Goal: Task Accomplishment & Management: Complete application form

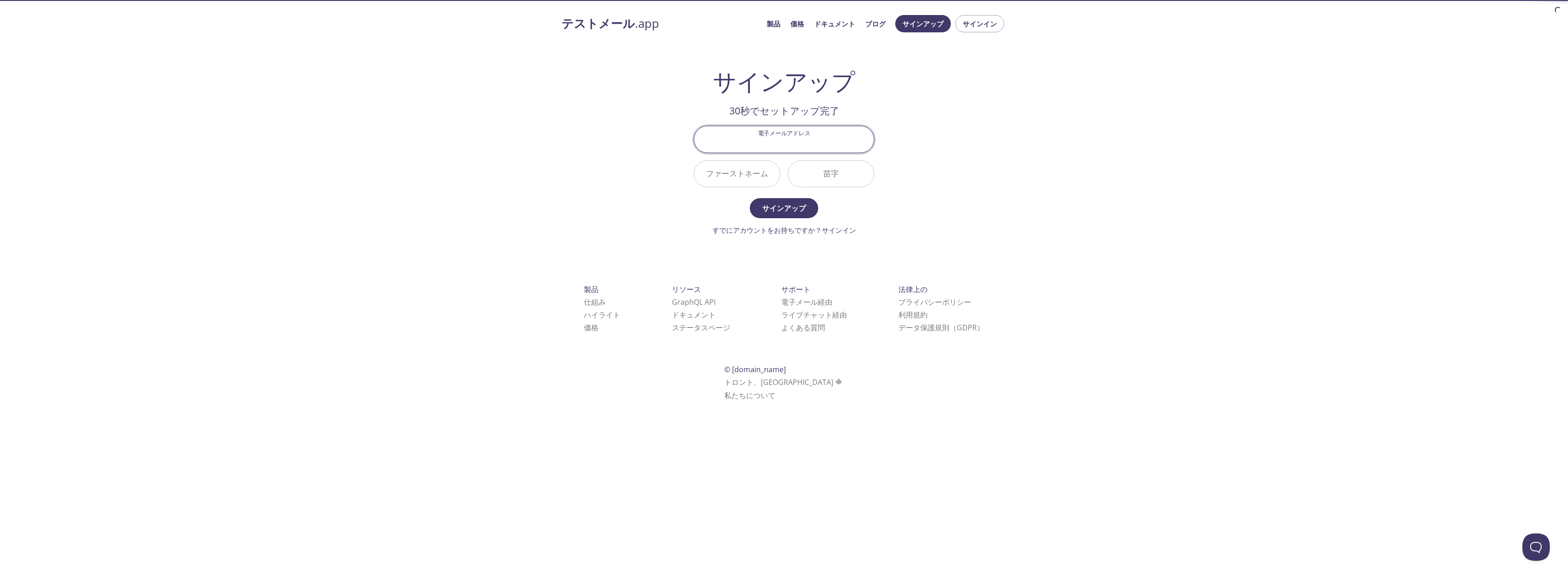
click at [787, 138] on input "電子メールアドレス" at bounding box center [783, 139] width 180 height 26
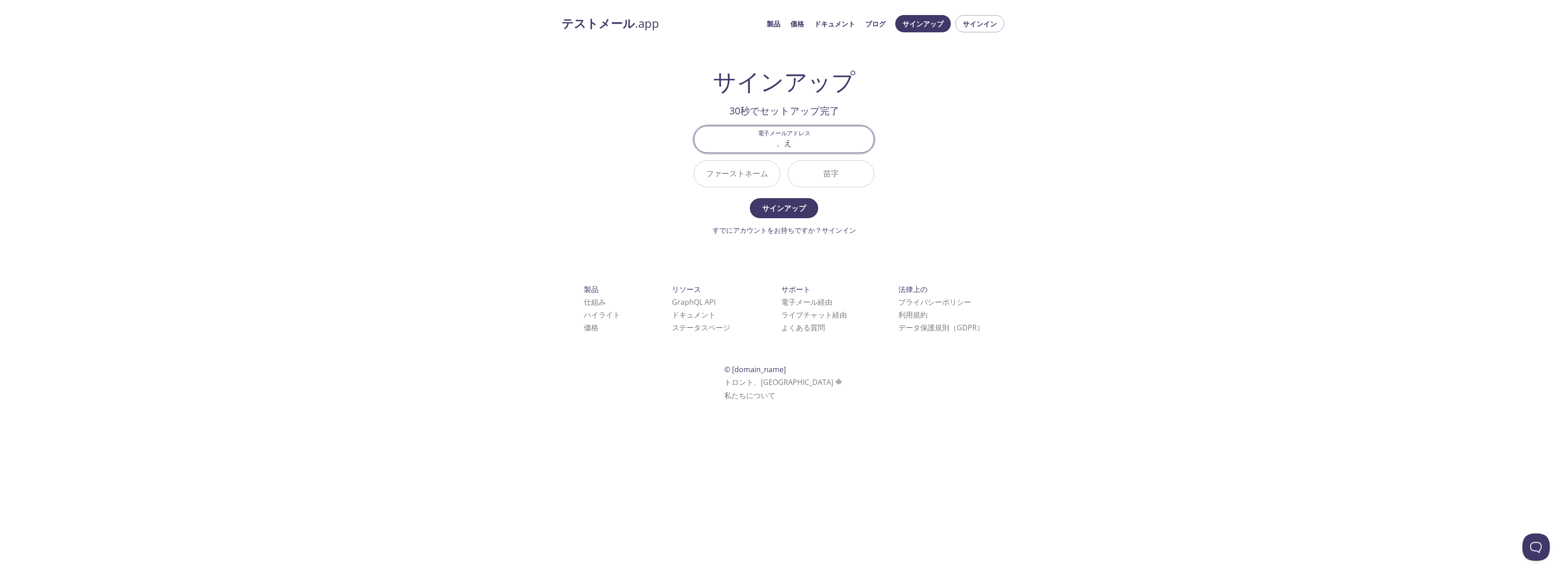
type input "、"
type input "[EMAIL_ADDRESS][DOMAIN_NAME]"
type input "Ｍ"
type input "まち"
type input "り"
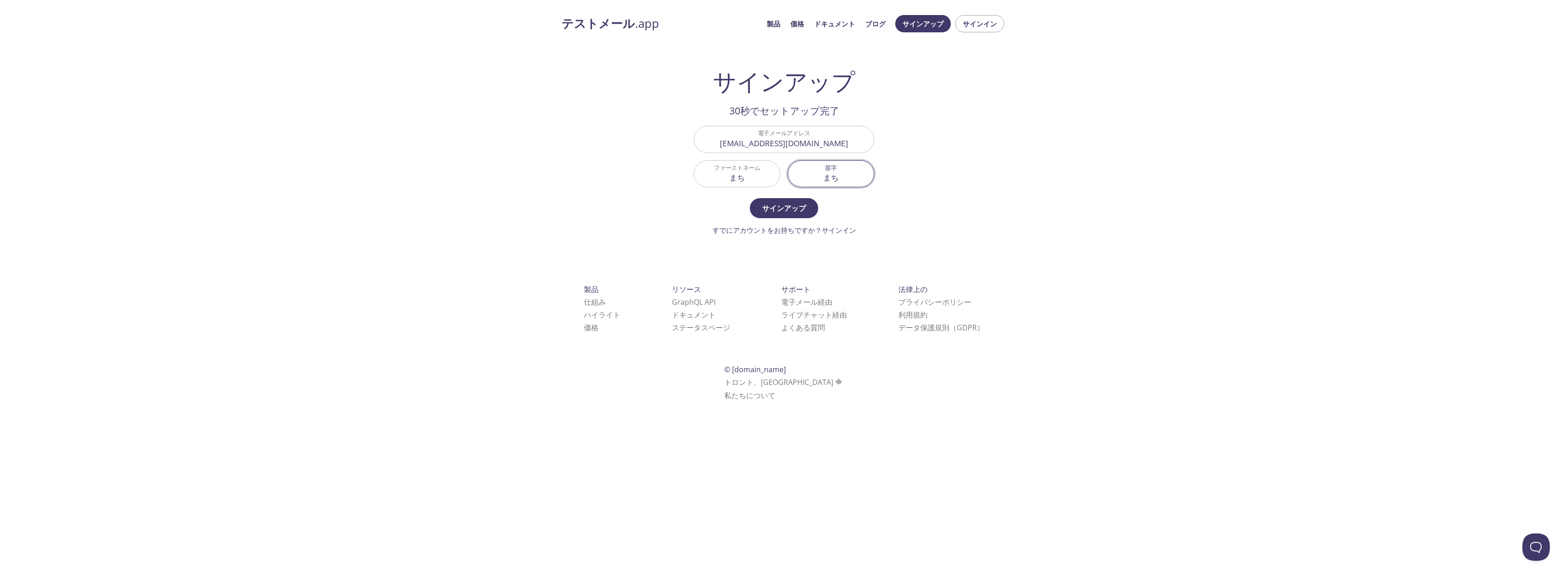
type input "まち"
type input "Ｒ"
type input "[PERSON_NAME]"
type input "MACHI"
click at [750, 198] on button "サインアップ" at bounding box center [784, 208] width 68 height 20
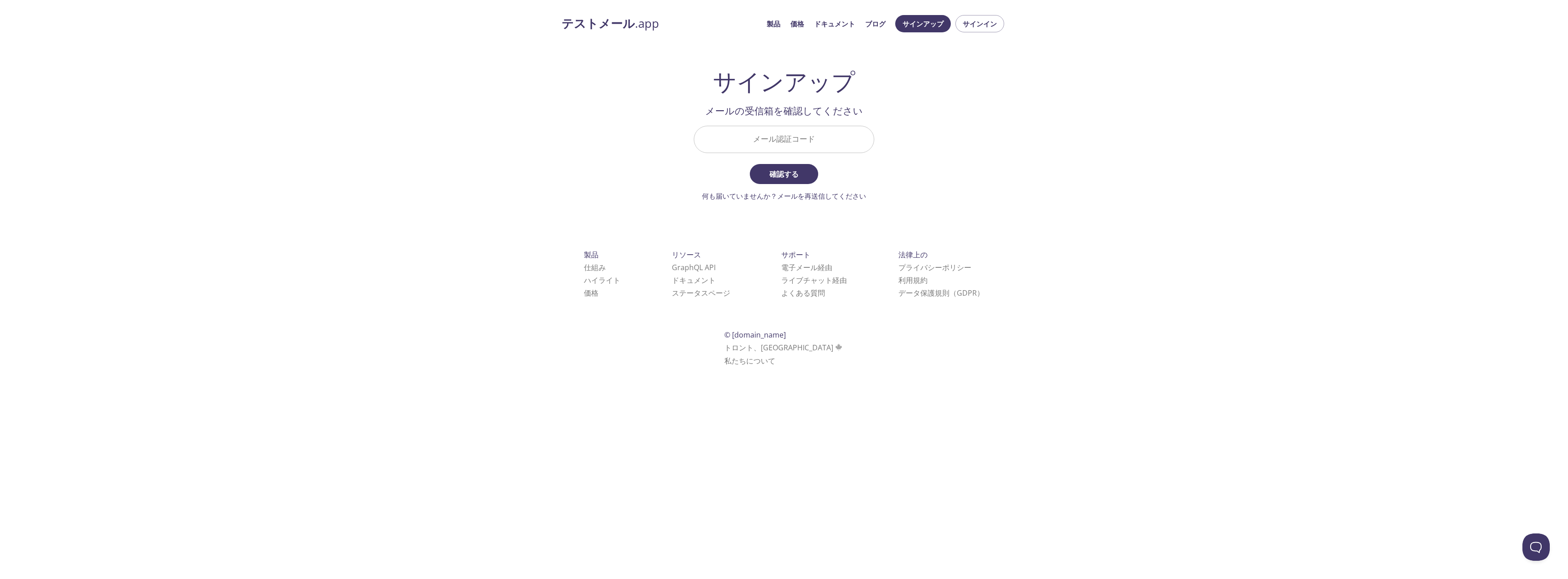
click at [733, 144] on input "メール認証コード" at bounding box center [783, 139] width 180 height 26
paste input "QXSA939"
type input "QXSA939"
click at [761, 172] on span "確認する" at bounding box center [783, 174] width 48 height 13
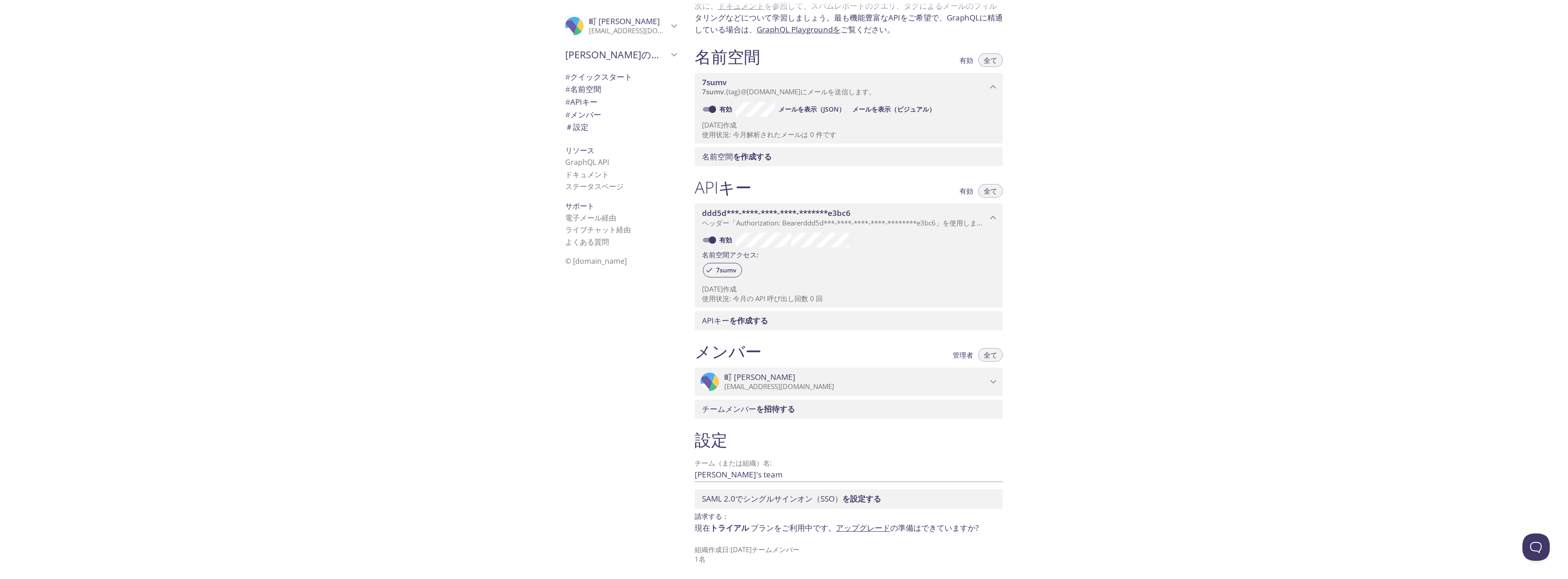
scroll to position [35, 0]
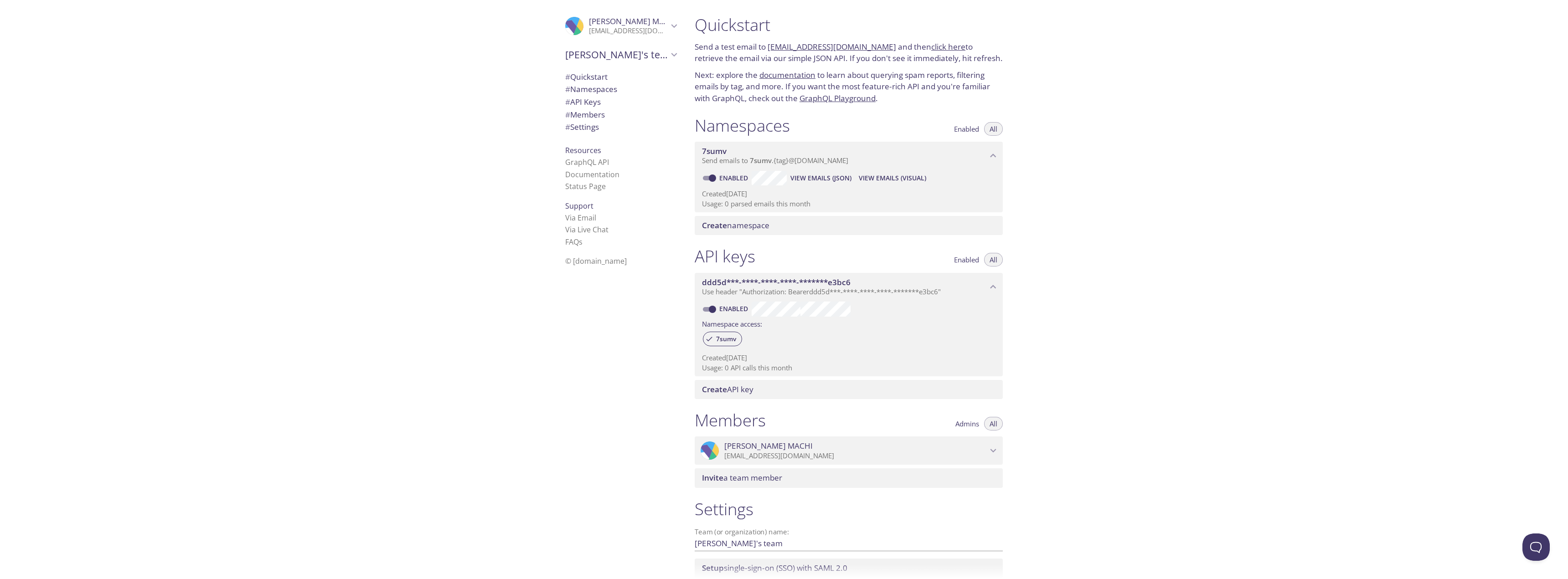
click at [1197, 165] on div "Quickstart Send a test email to 7sumv.test@inbox.testmail.app and then click he…" at bounding box center [1127, 290] width 881 height 579
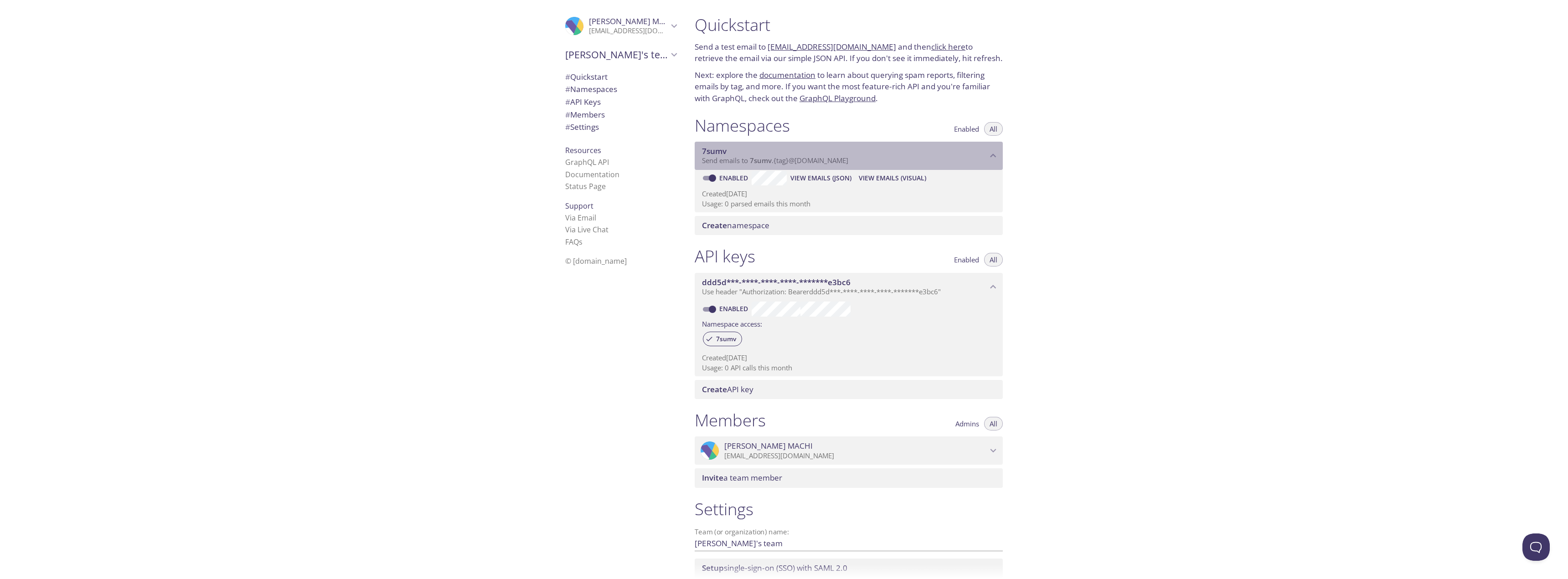
click at [702, 164] on span "Send emails to 7sumv . {tag} @inbox.testmail.app" at bounding box center [775, 160] width 146 height 9
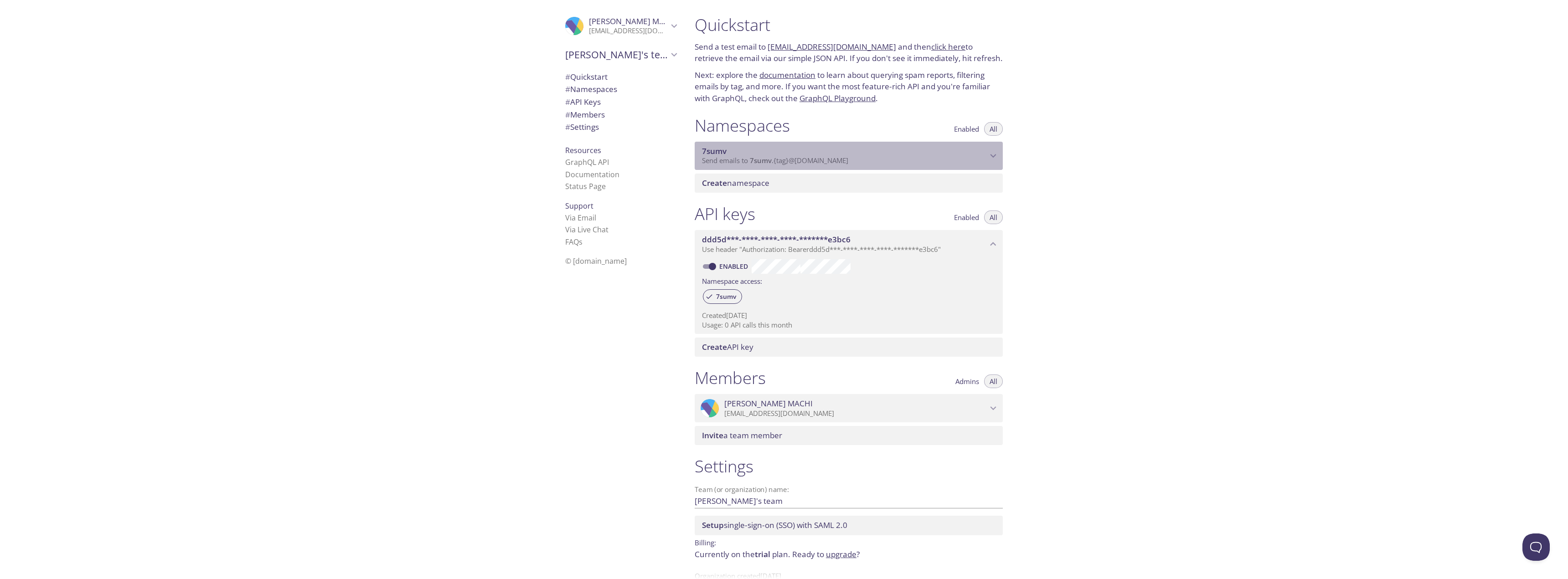
click at [702, 164] on span "Send emails to 7sumv . {tag} @inbox.testmail.app" at bounding box center [775, 160] width 146 height 9
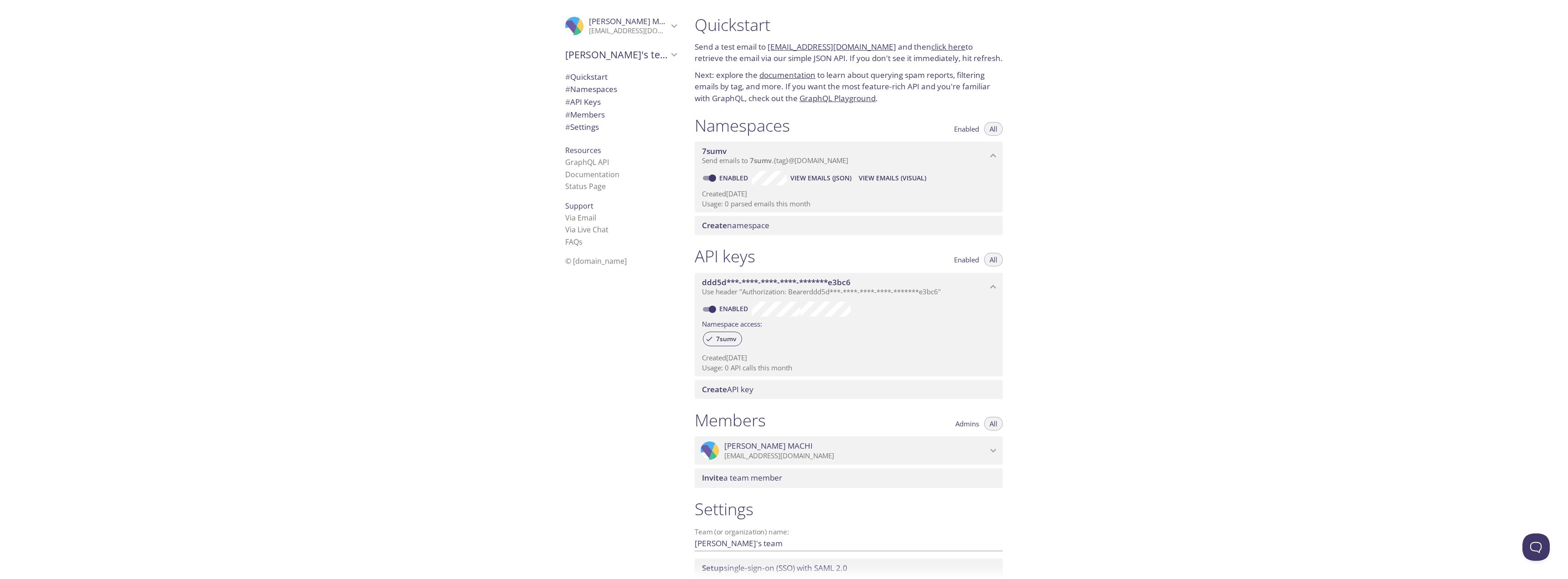
click at [303, 139] on div ".cls-1 { fill: #6d5ca8; } .cls-2 { fill: #3fc191; } .cls-3 { fill: #3b4752; } .…" at bounding box center [343, 290] width 687 height 579
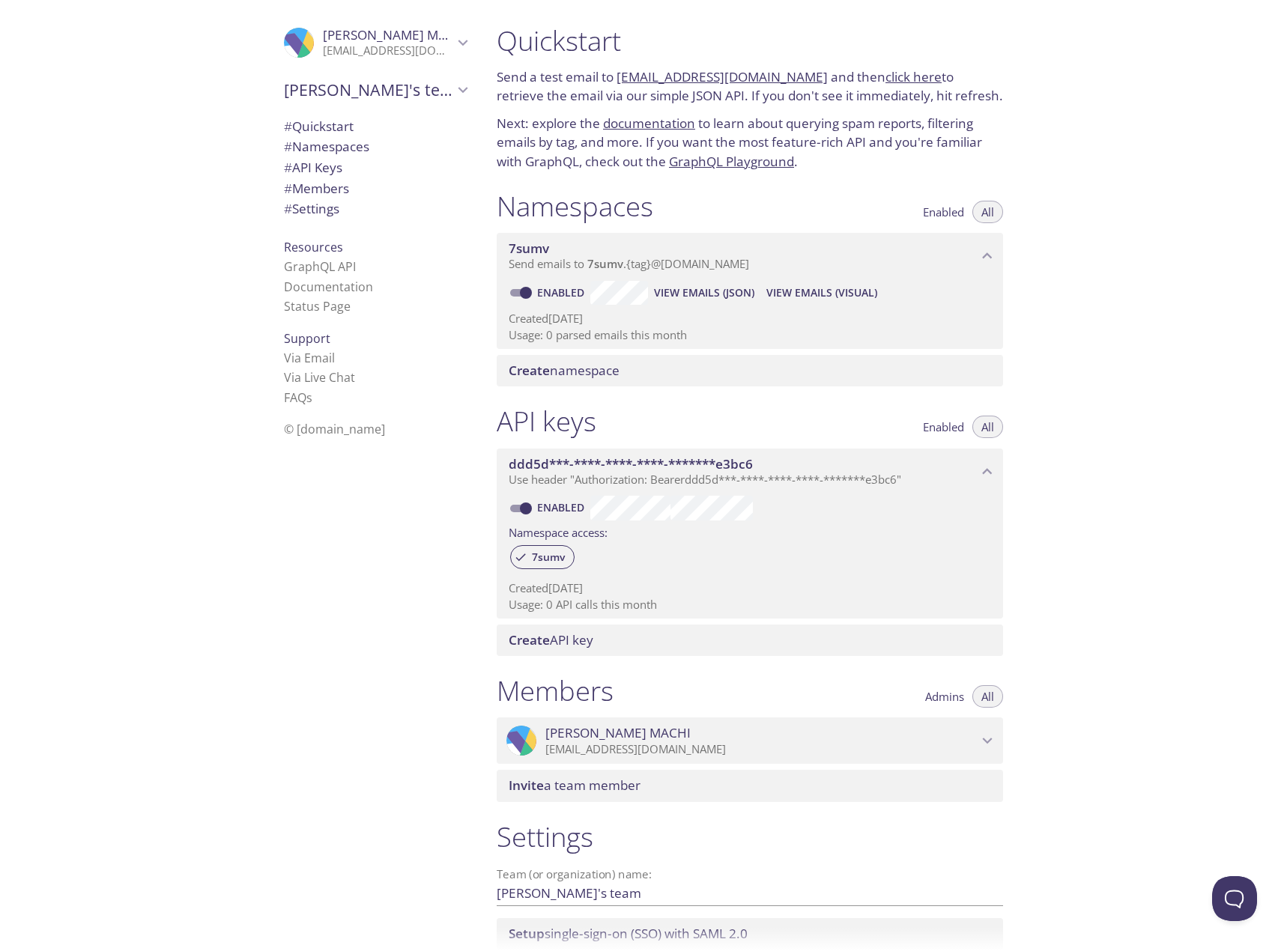
click at [607, 368] on span "Create namespace" at bounding box center [563, 370] width 111 height 17
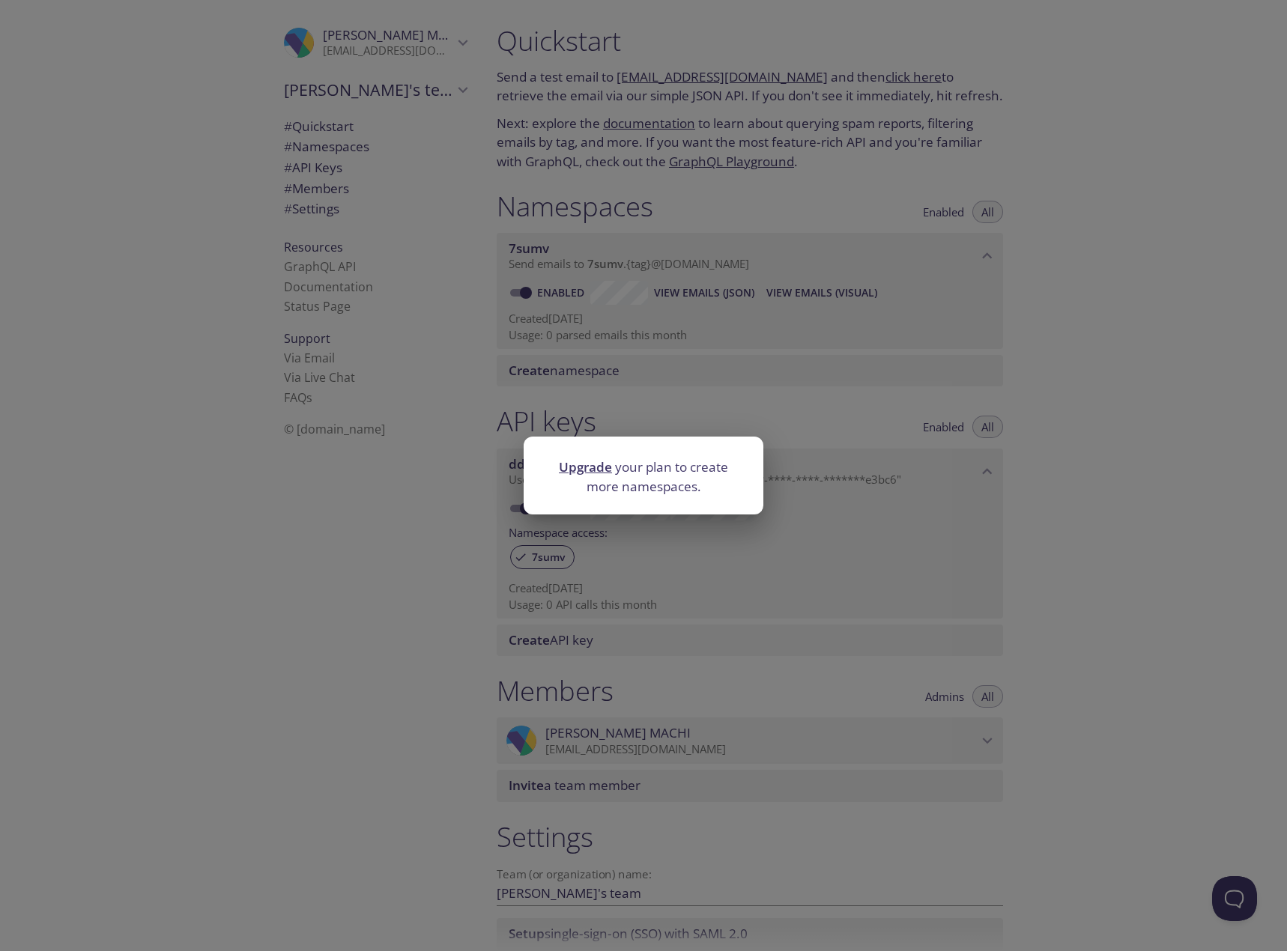
click at [1084, 464] on div "Upgrade your plan to create more namespaces." at bounding box center [643, 475] width 1287 height 951
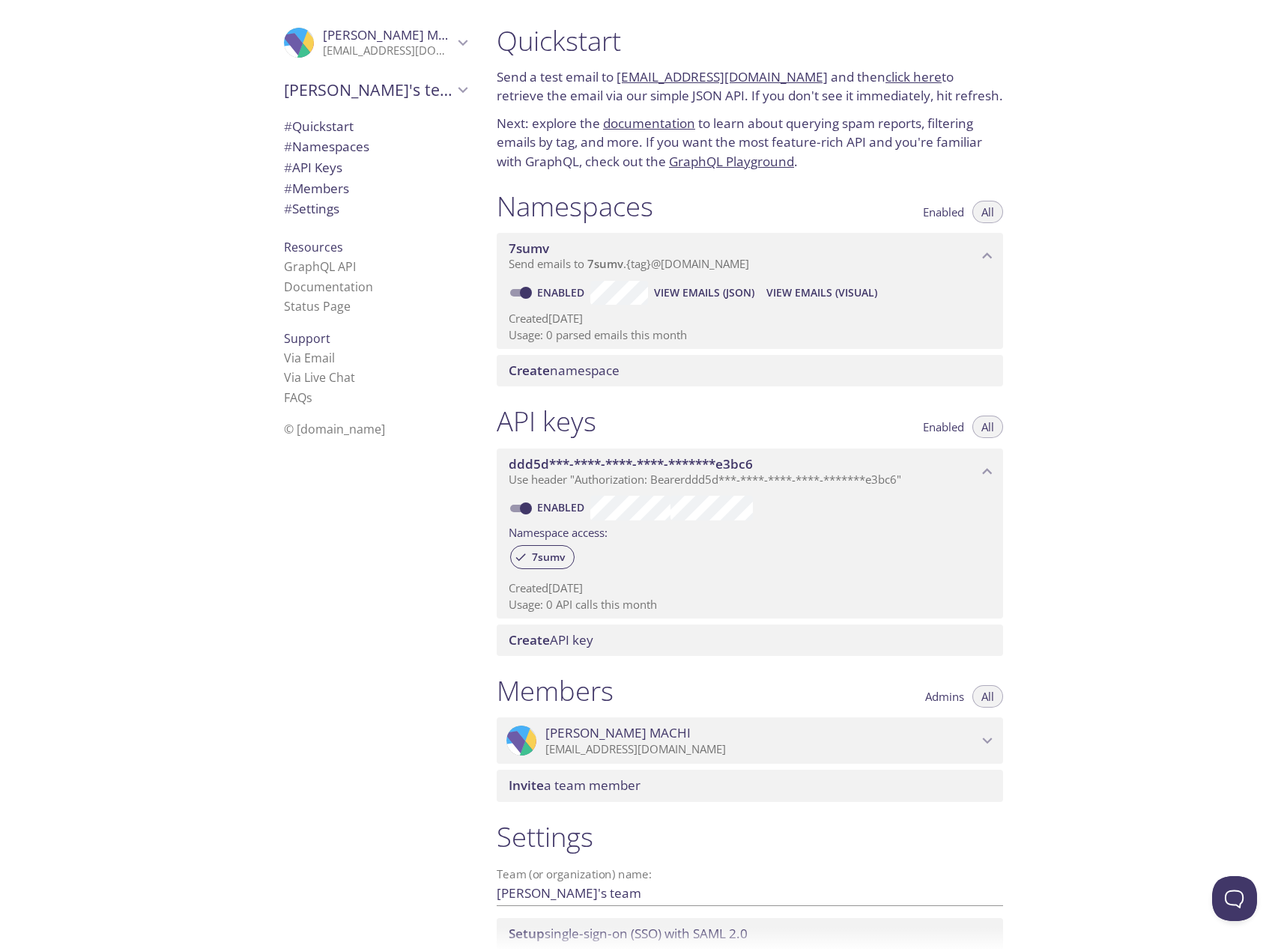
click at [523, 297] on input "Enabled" at bounding box center [526, 293] width 54 height 18
click at [522, 295] on input "Disabled" at bounding box center [514, 293] width 54 height 18
checkbox input "true"
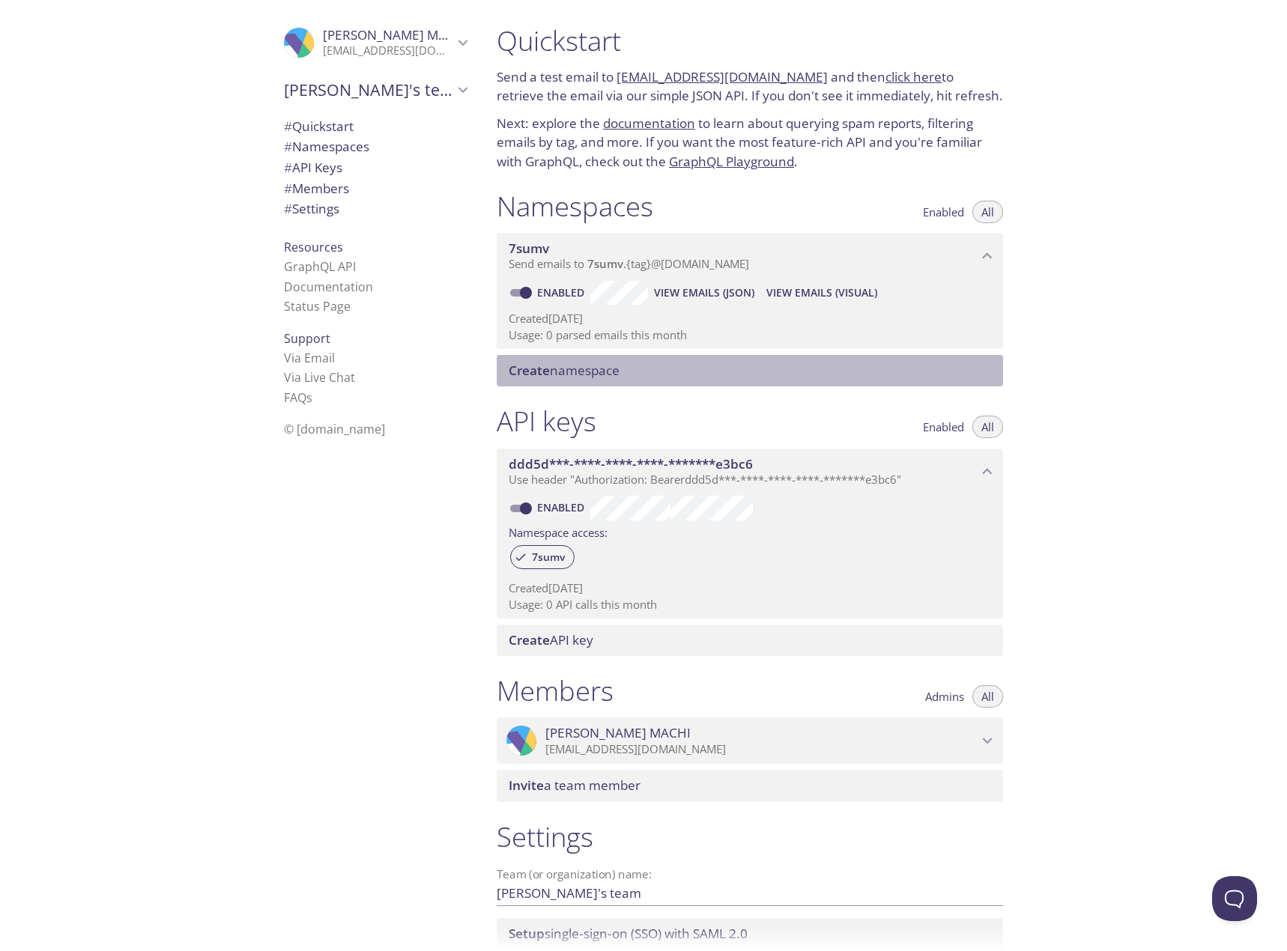
click at [594, 367] on span "Create namespace" at bounding box center [563, 370] width 111 height 17
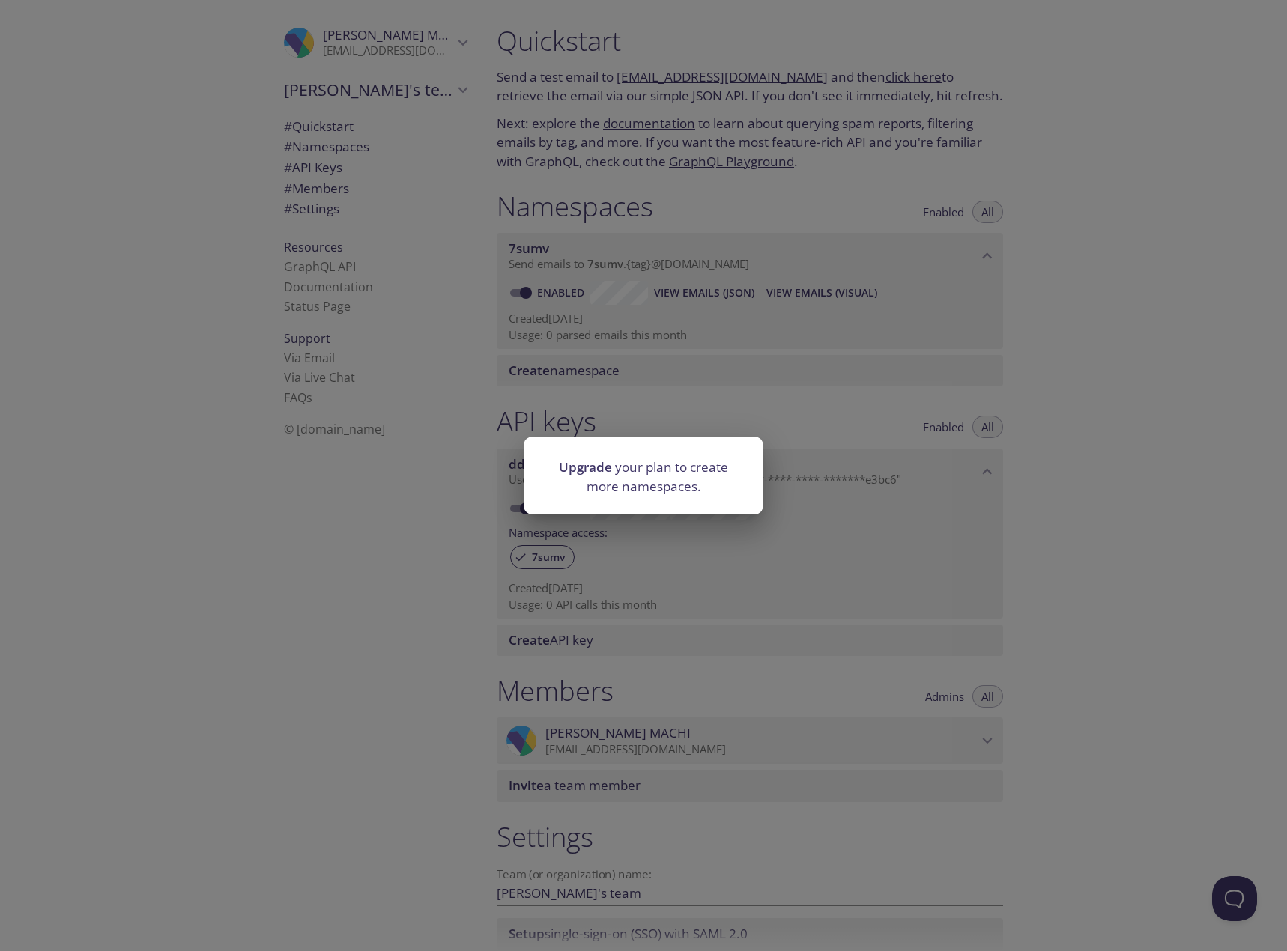
drag, startPoint x: 738, startPoint y: 464, endPoint x: 866, endPoint y: 499, distance: 132.6
click at [740, 466] on p "Upgrade your plan to create more namespaces." at bounding box center [643, 477] width 204 height 38
click at [866, 499] on div "Upgrade your plan to create more namespaces." at bounding box center [643, 475] width 1287 height 951
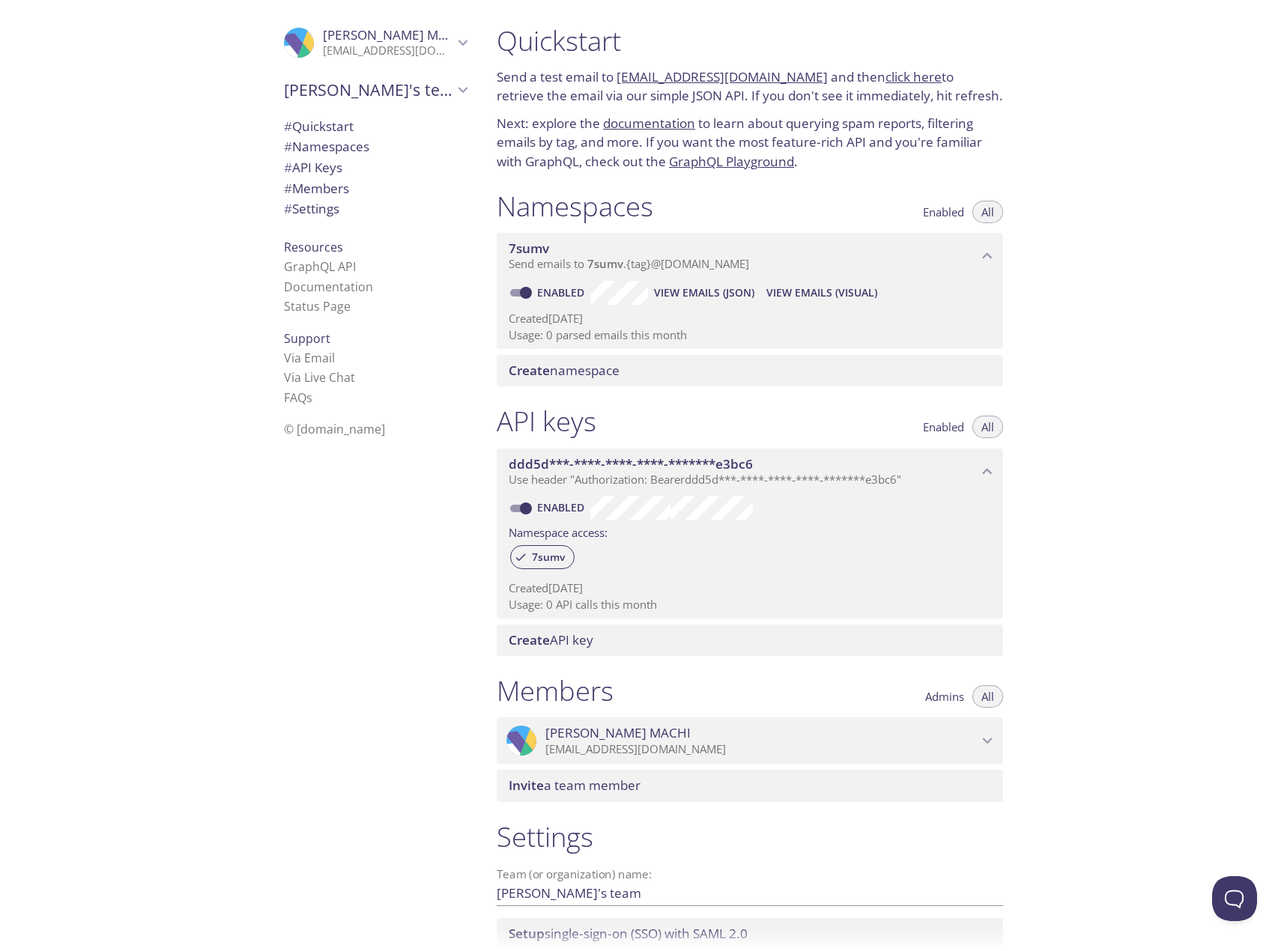
click at [282, 46] on icon "RYOTA MACHI" at bounding box center [335, 43] width 107 height 25
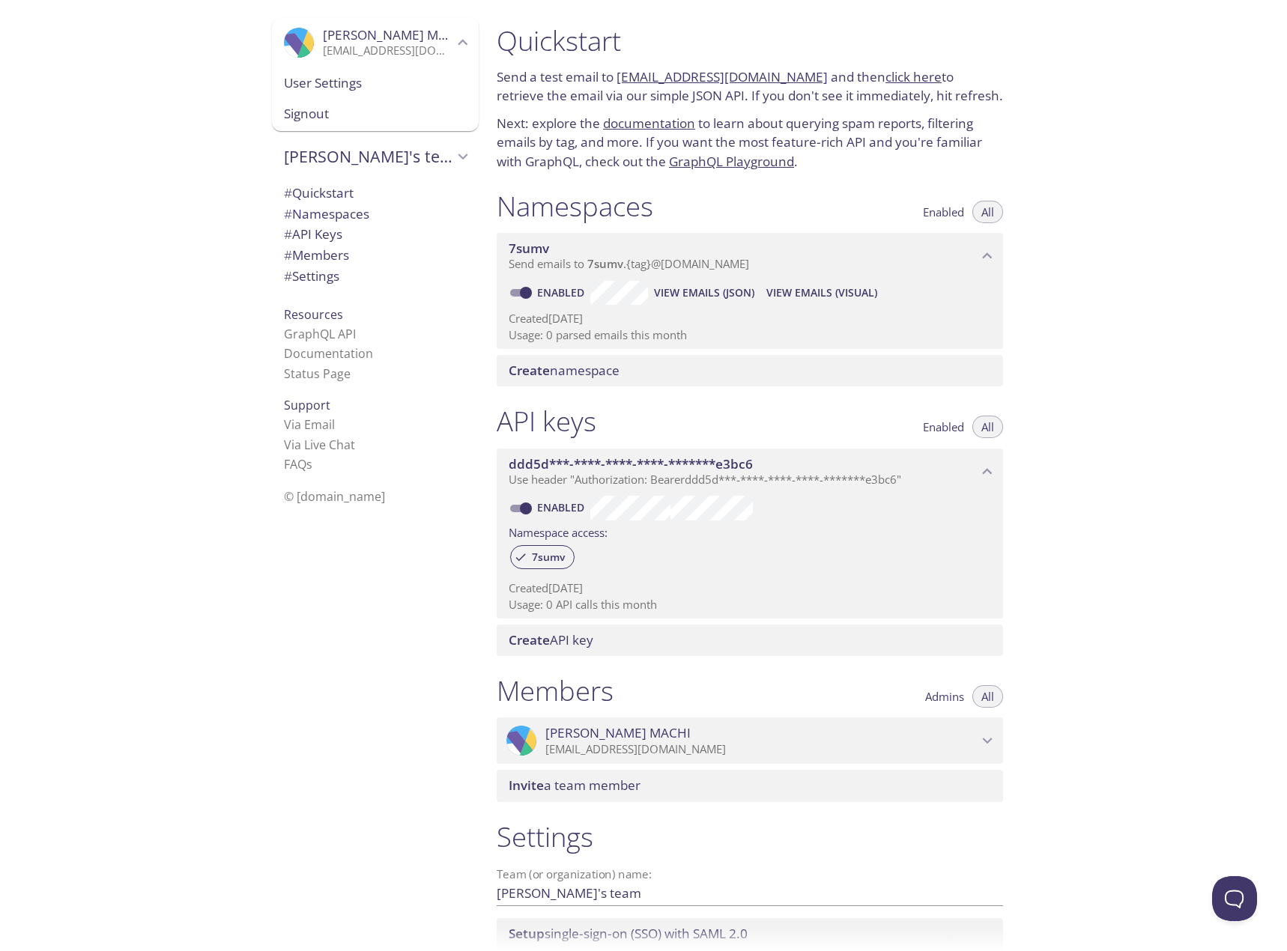
click at [180, 156] on div ".cls-1 { fill: #6d5ca8; } .cls-2 { fill: #3fc191; } .cls-3 { fill: #3b4752; } .…" at bounding box center [242, 475] width 484 height 951
click at [341, 28] on span "RYOTA MACHI" at bounding box center [395, 34] width 145 height 17
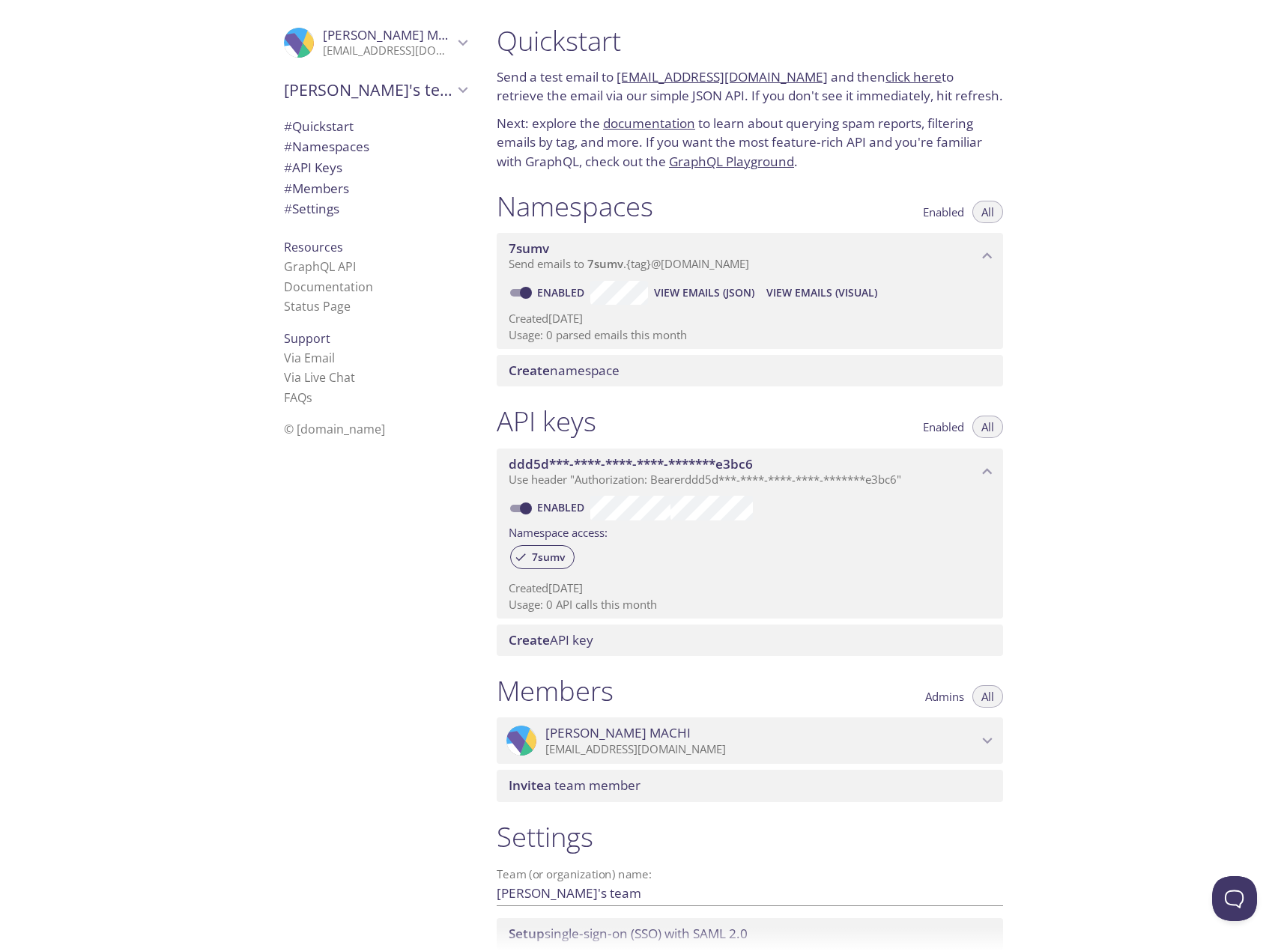
click at [379, 100] on span "[PERSON_NAME]'s team" at bounding box center [368, 89] width 169 height 21
click at [142, 220] on div ".cls-1 { fill: #6d5ca8; } .cls-2 { fill: #3fc191; } .cls-3 { fill: #3b4752; } .…" at bounding box center [242, 475] width 484 height 951
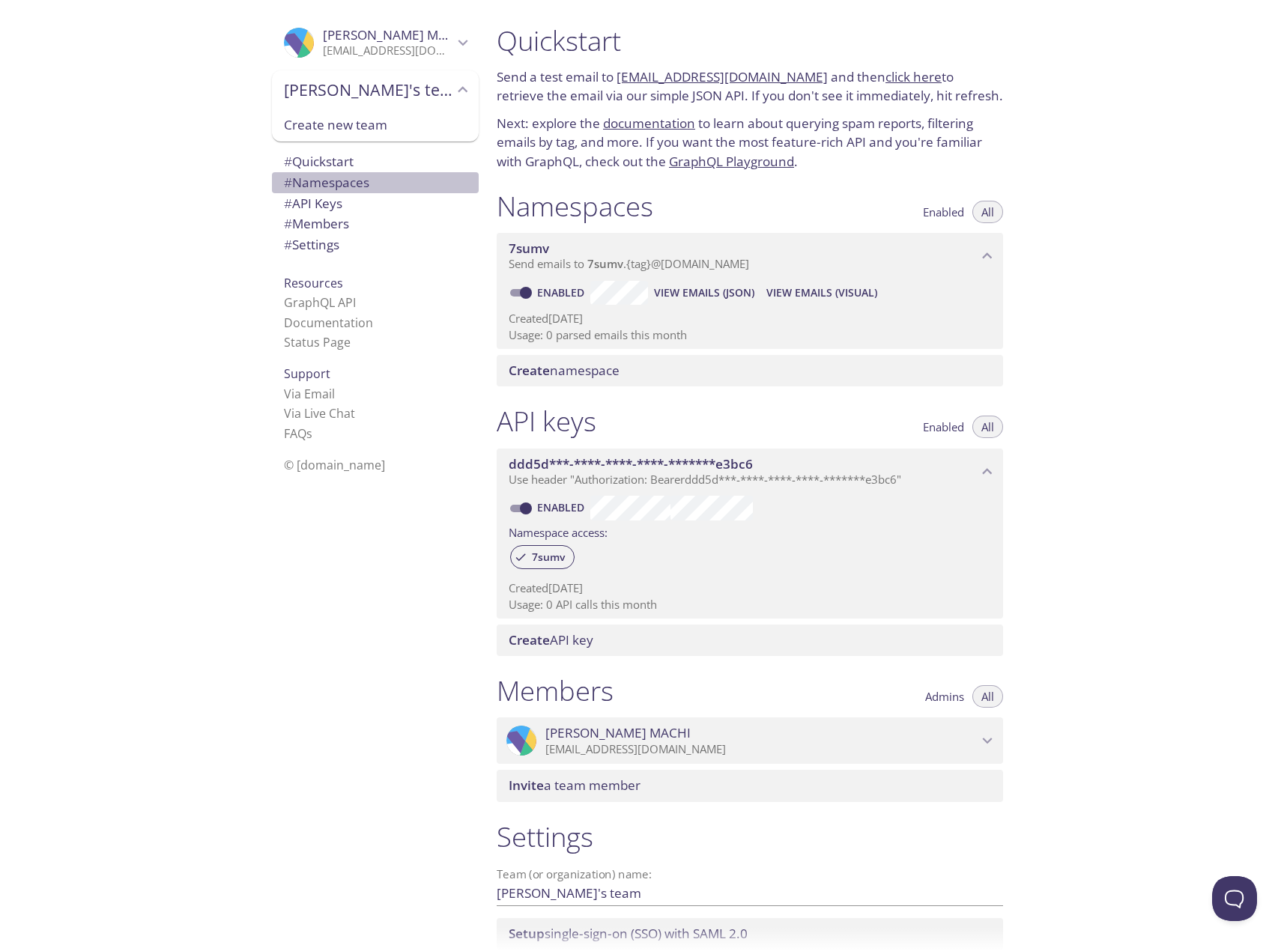
click at [326, 177] on span "# Namespaces" at bounding box center [326, 182] width 85 height 17
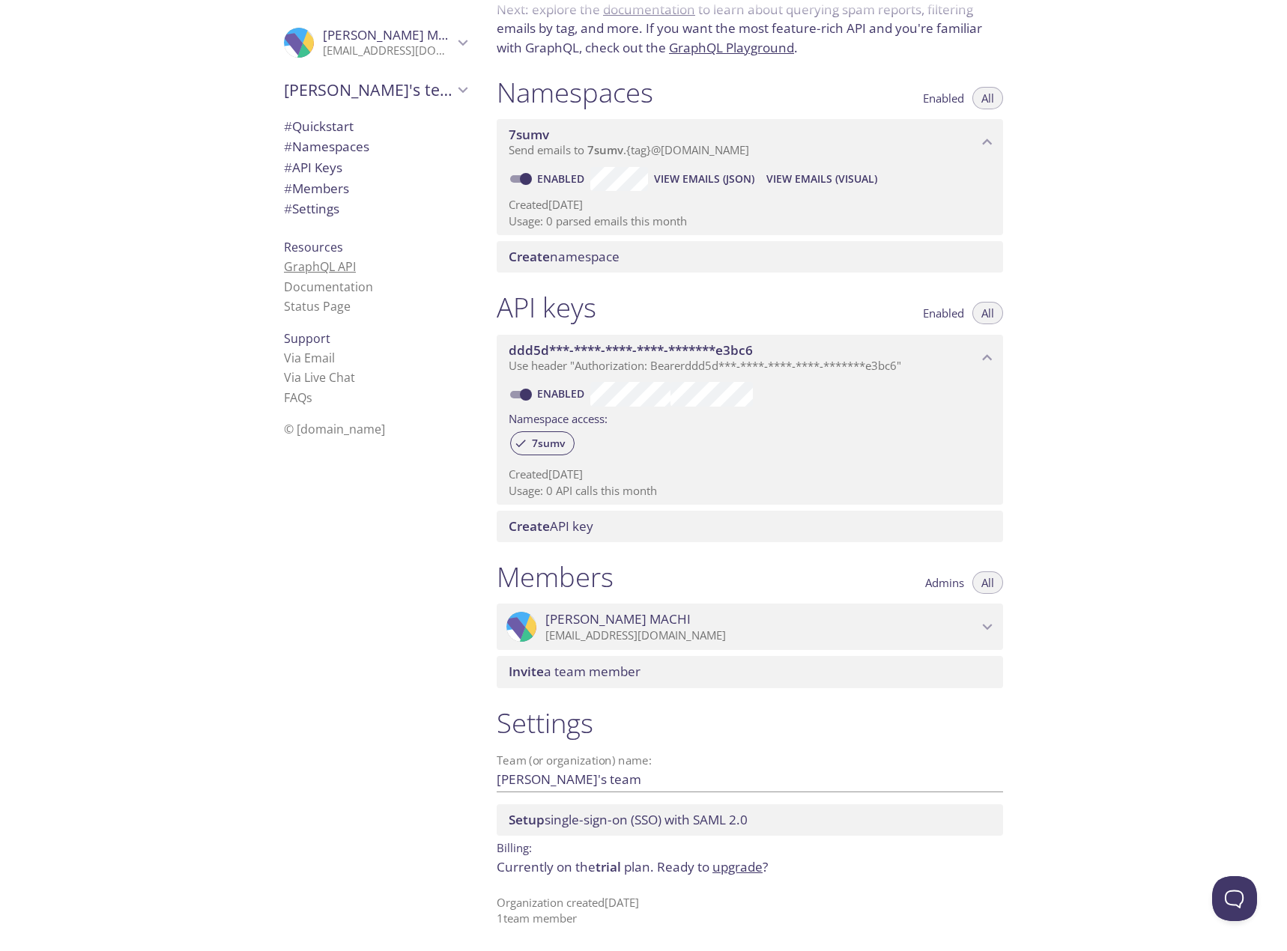
click at [342, 268] on link "GraphQL API" at bounding box center [320, 266] width 72 height 16
click at [299, 359] on link "Via Email" at bounding box center [309, 358] width 51 height 16
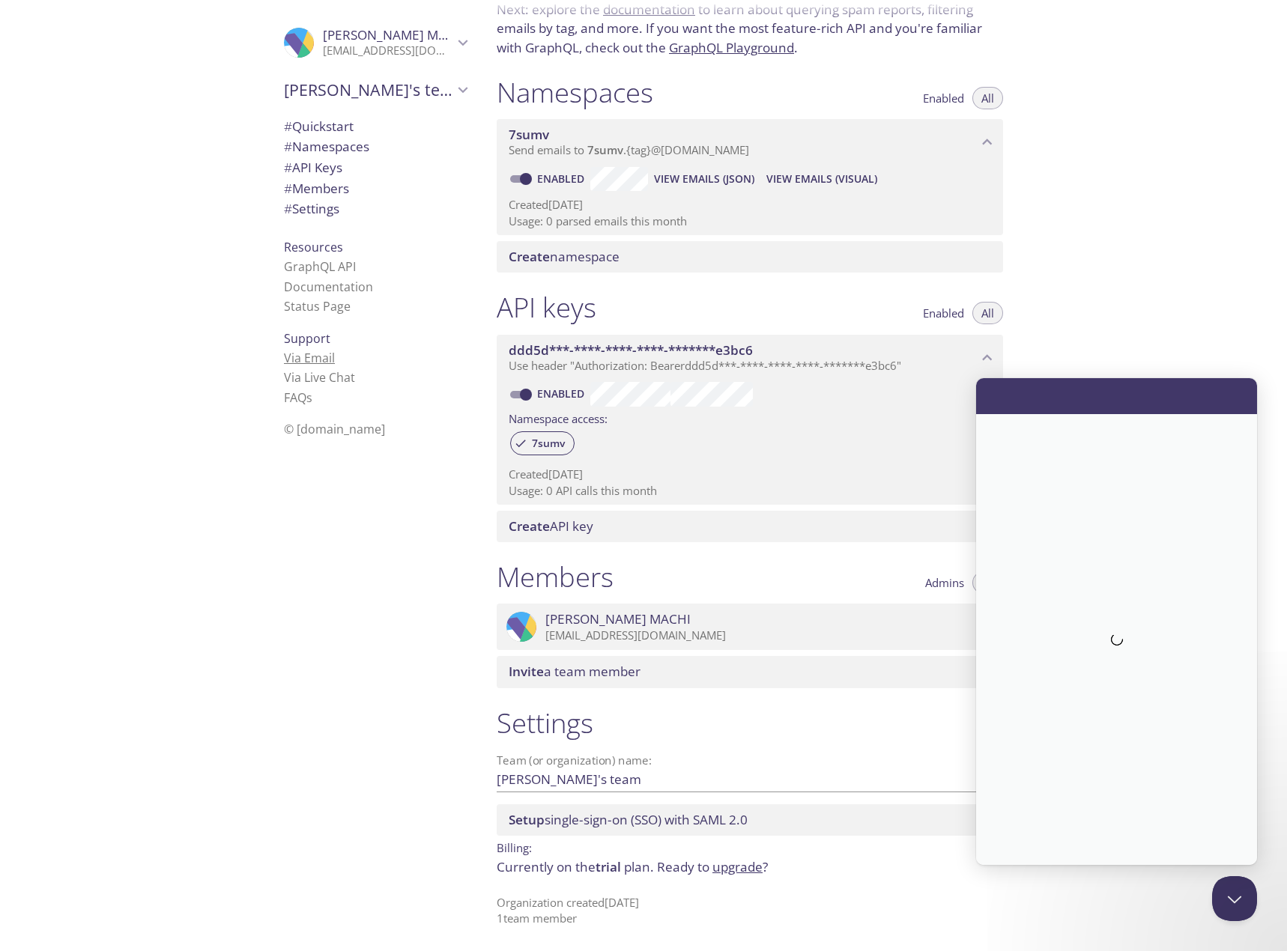
scroll to position [0, 0]
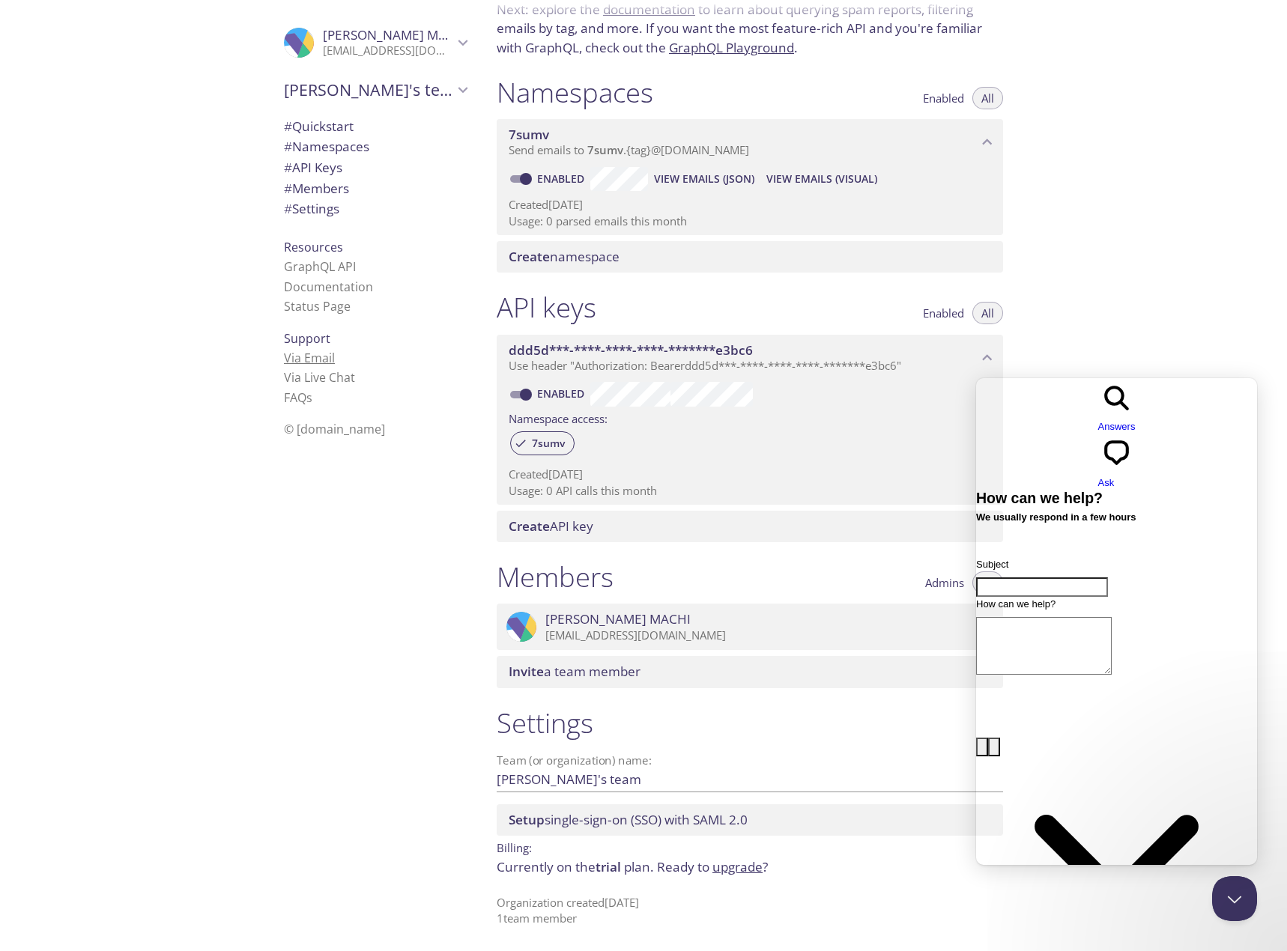
click at [299, 359] on link "Via Email" at bounding box center [309, 358] width 51 height 16
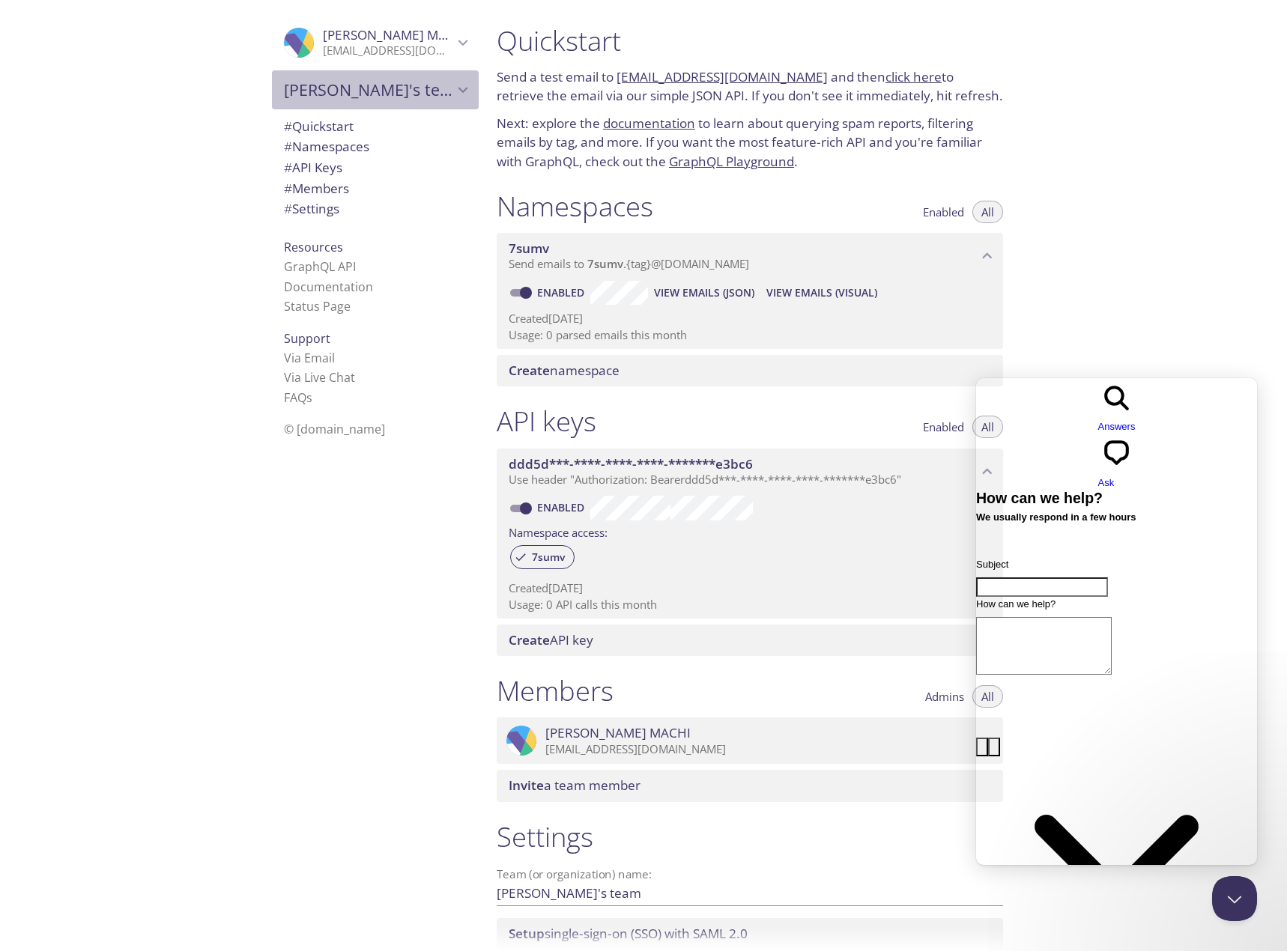
click at [295, 81] on span "[PERSON_NAME]'s team" at bounding box center [368, 89] width 169 height 21
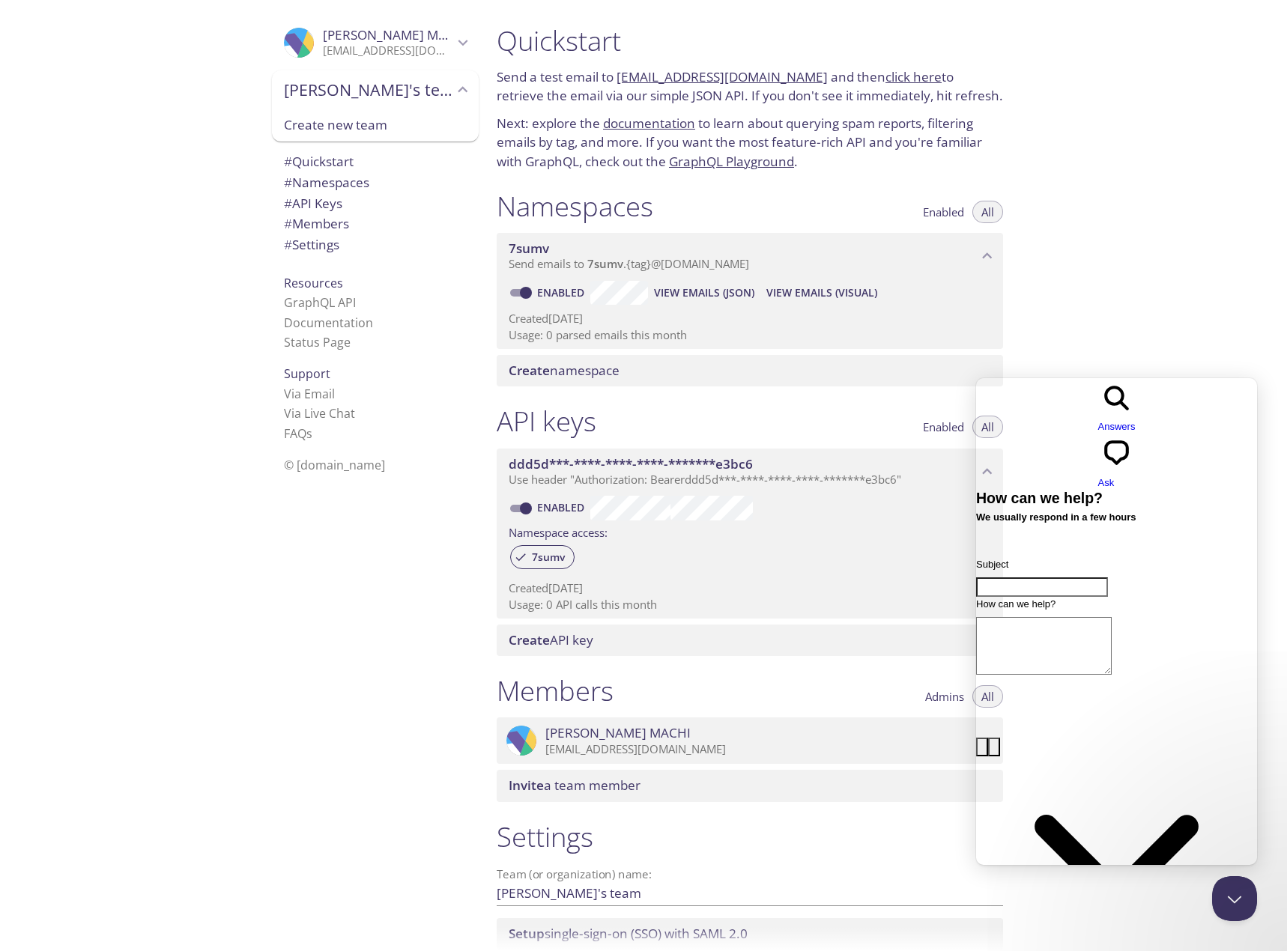
click at [321, 115] on span "Create new team" at bounding box center [375, 124] width 183 height 19
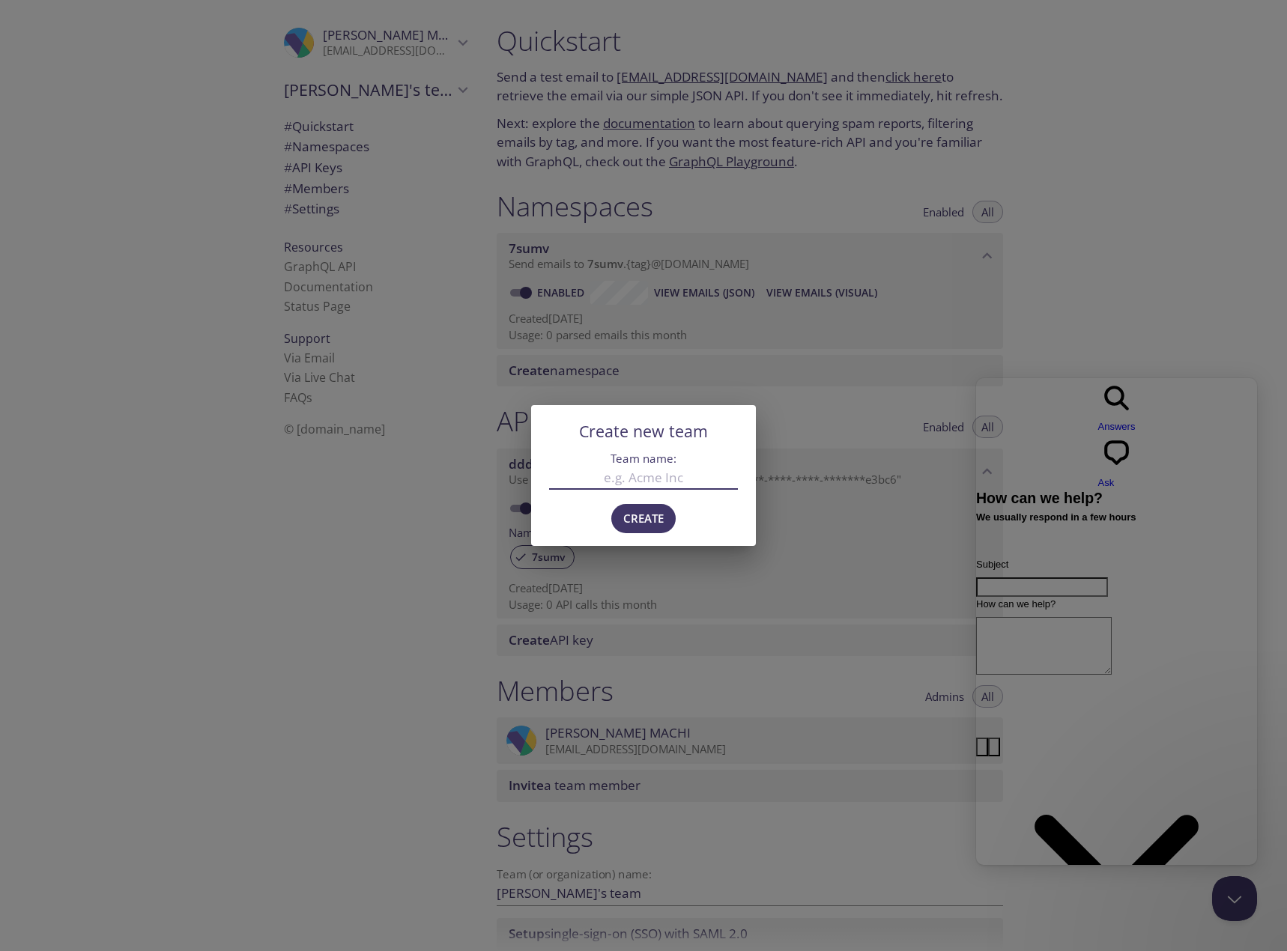
click at [329, 535] on div "Create new team Team name: Create" at bounding box center [643, 475] width 1287 height 951
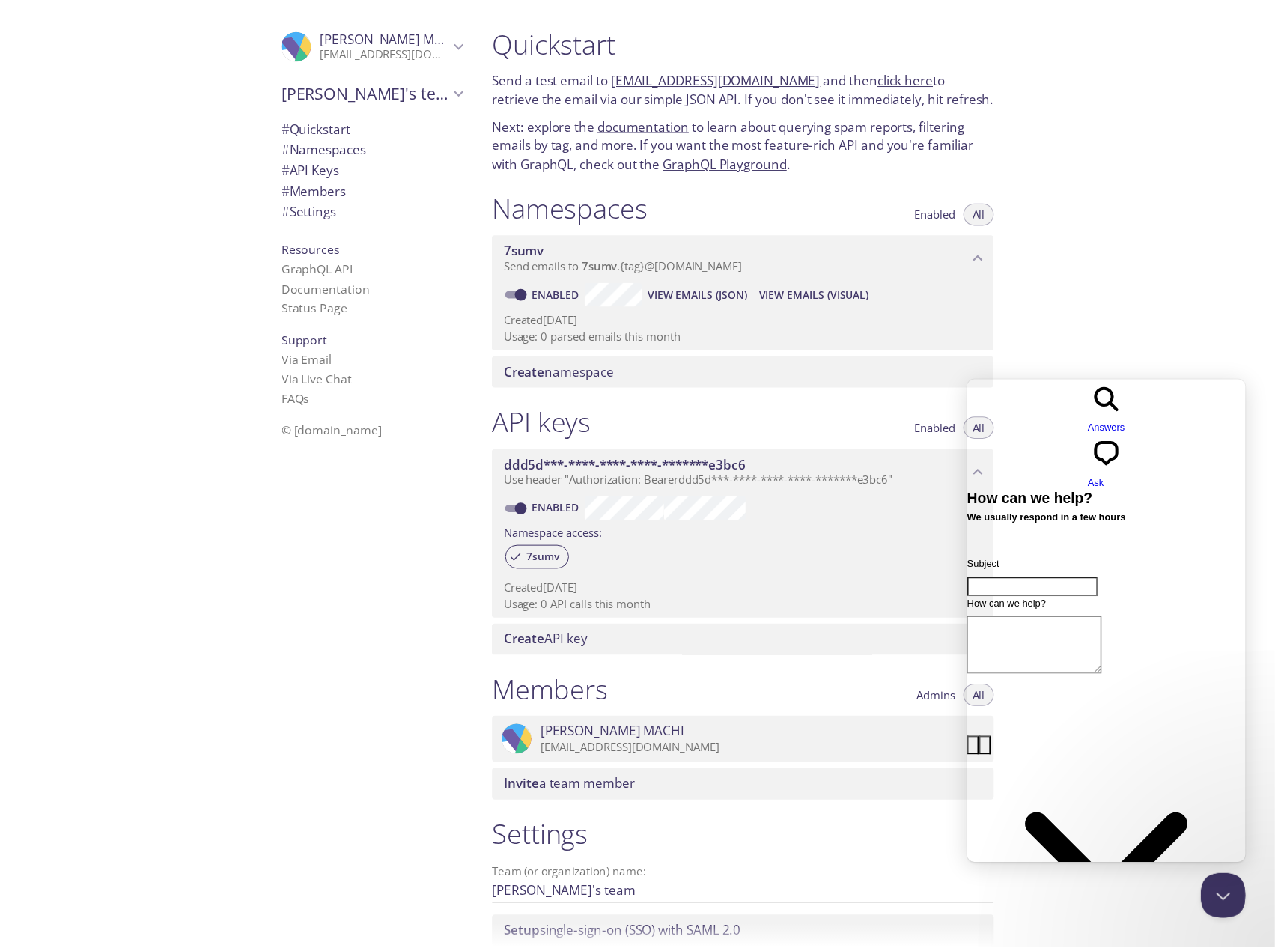
scroll to position [114, 0]
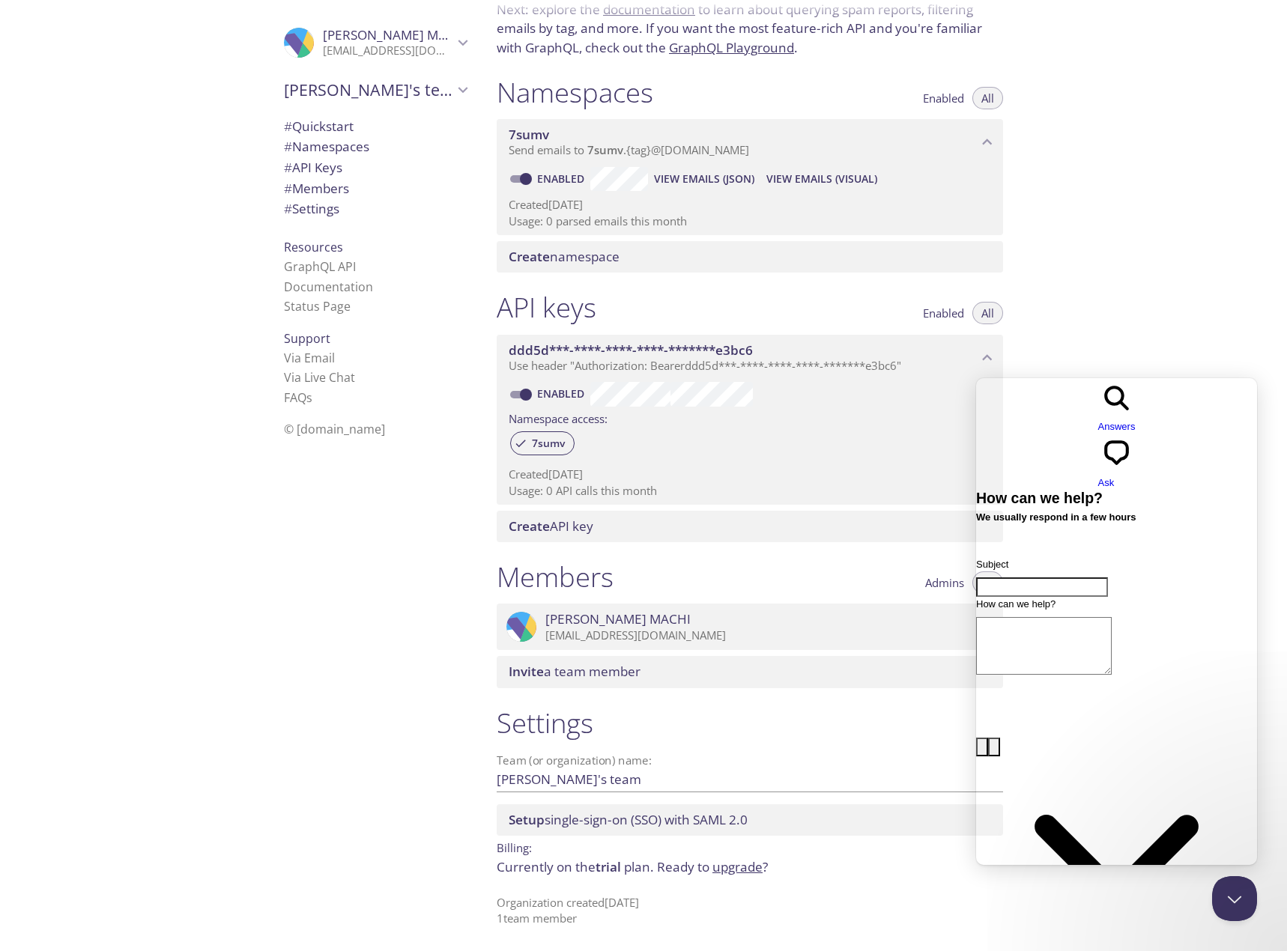
click at [410, 660] on div ".cls-1 { fill: #6d5ca8; } .cls-2 { fill: #3fc191; } .cls-3 { fill: #3b4752; } .…" at bounding box center [372, 475] width 225 height 951
click at [686, 172] on span "View Emails (JSON)" at bounding box center [704, 179] width 100 height 18
click at [807, 180] on span "View Emails (Visual)" at bounding box center [821, 179] width 111 height 18
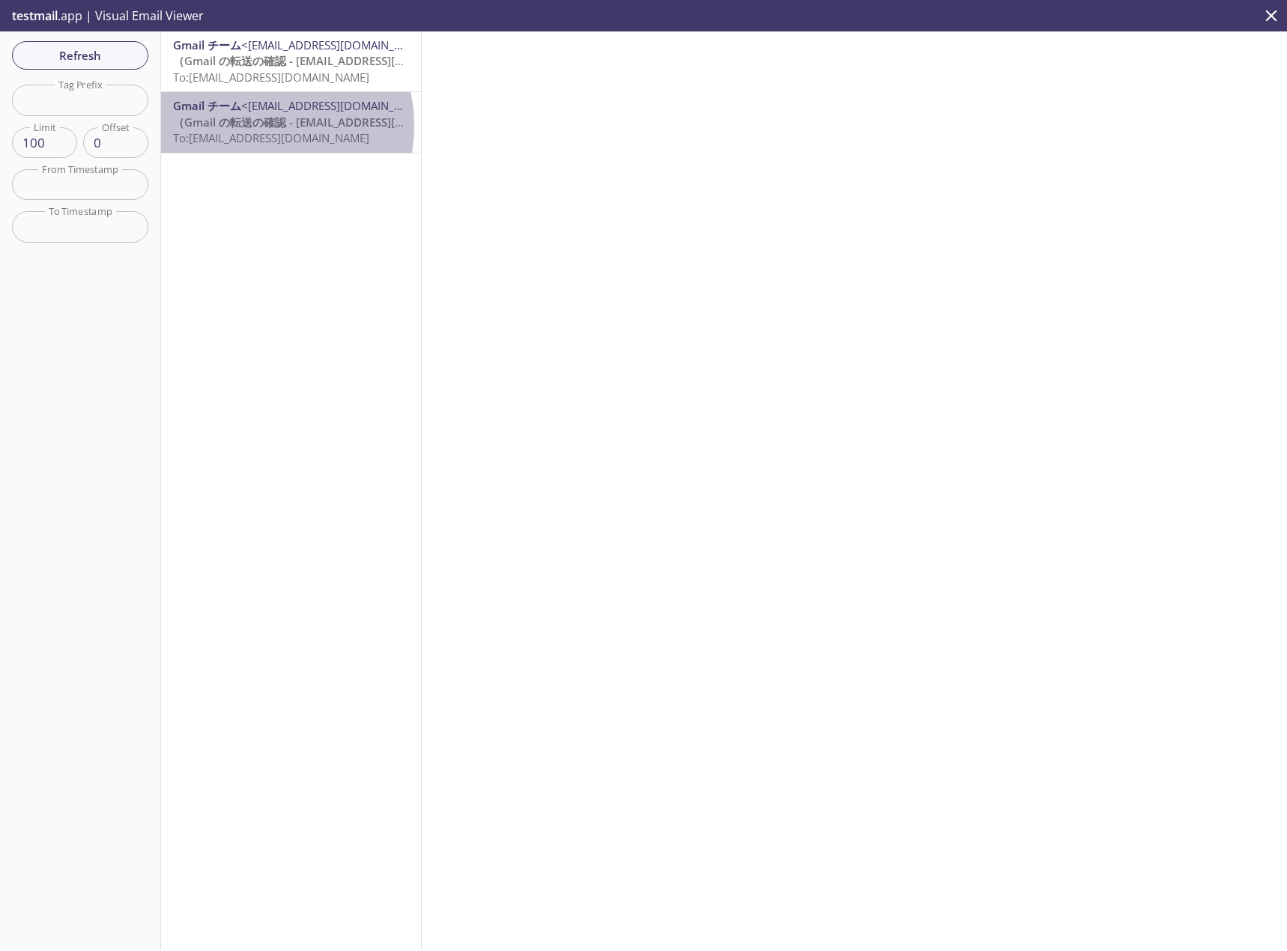
click at [252, 125] on span "（Gmail の転送の確認 - [EMAIL_ADDRESS][DOMAIN_NAME] からメールを受信" at bounding box center [375, 122] width 404 height 15
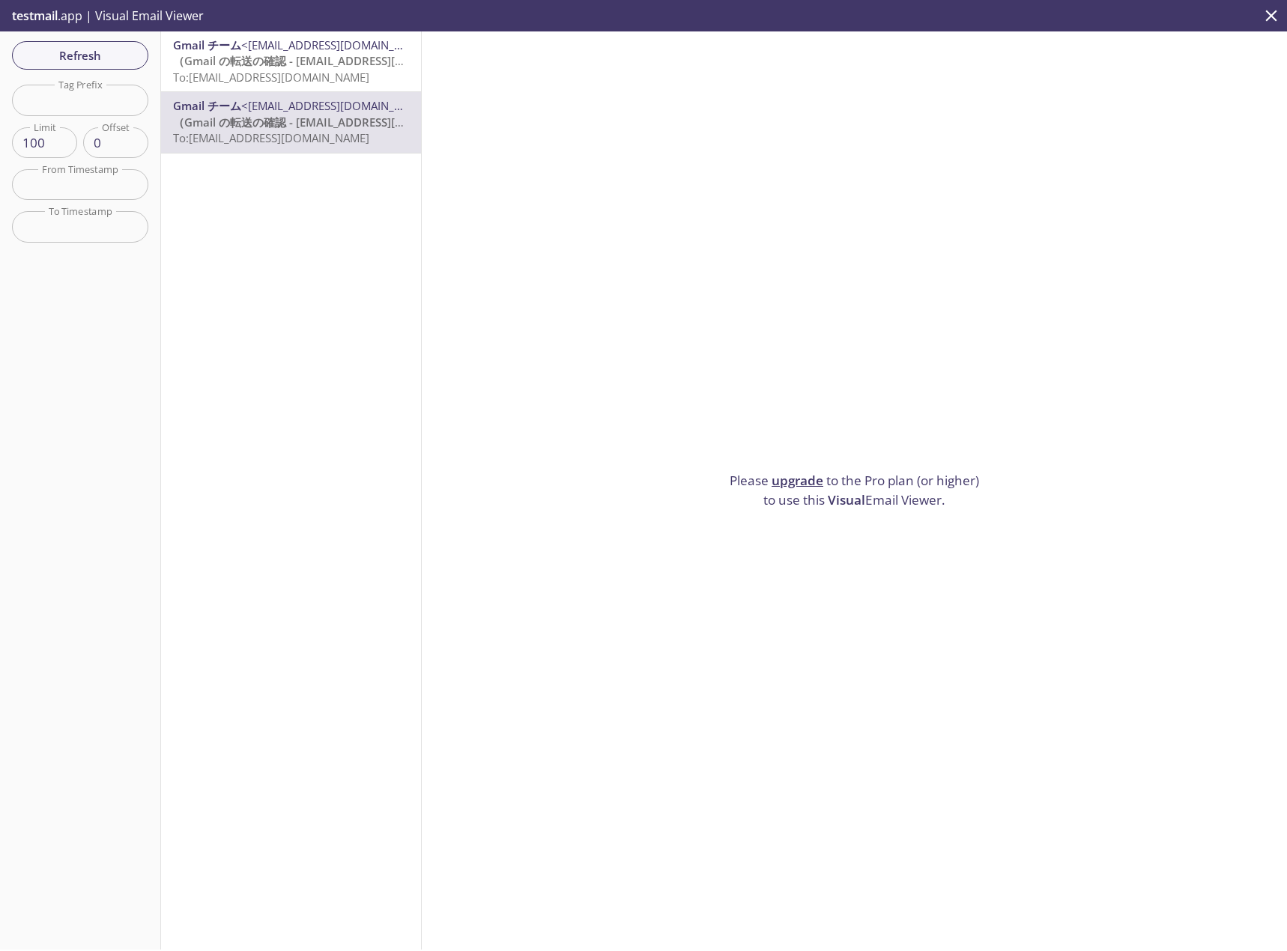
click at [802, 479] on link "upgrade" at bounding box center [797, 480] width 52 height 17
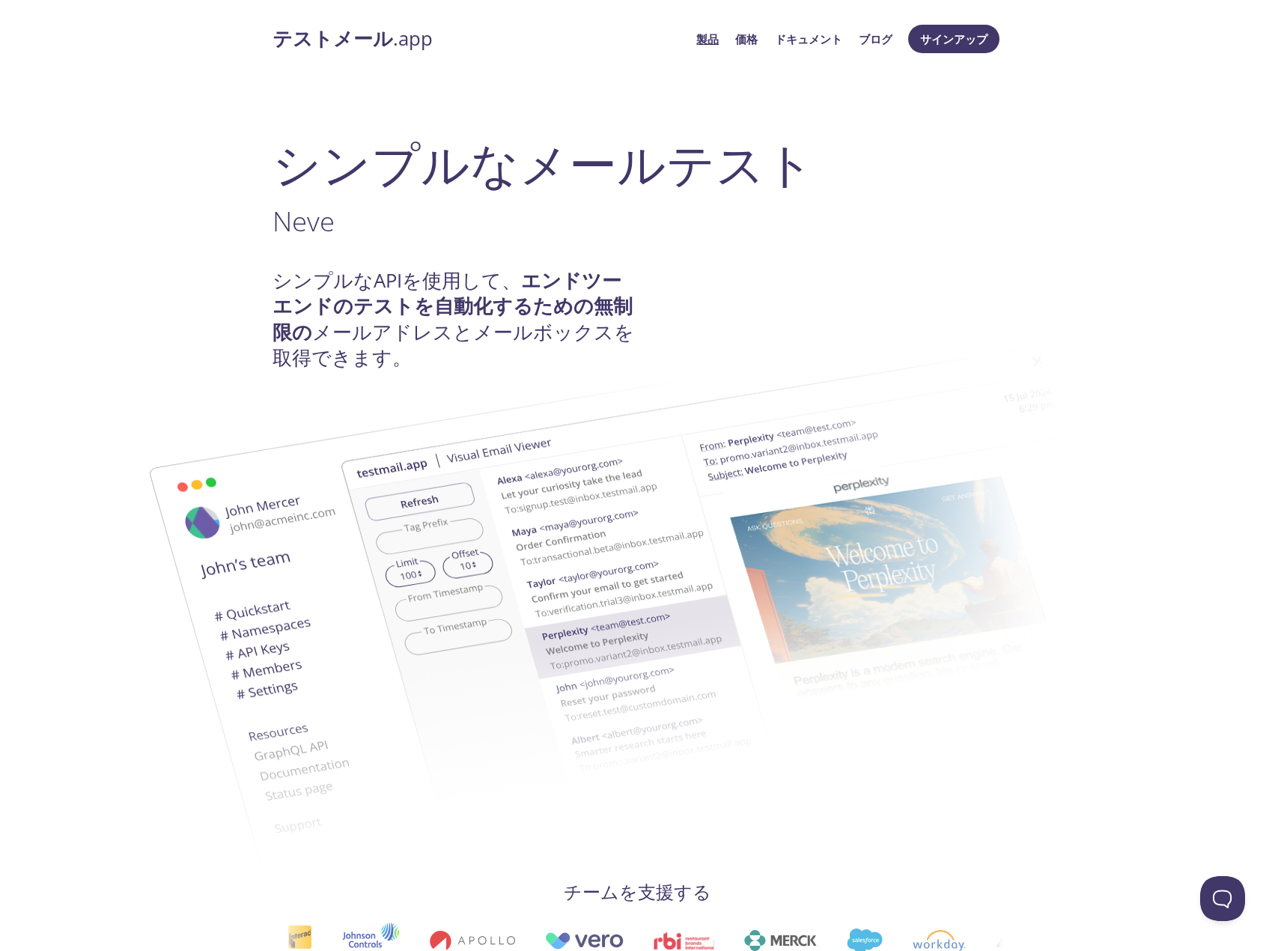
click at [948, 46] on font "サインアップ" at bounding box center [953, 38] width 67 height 15
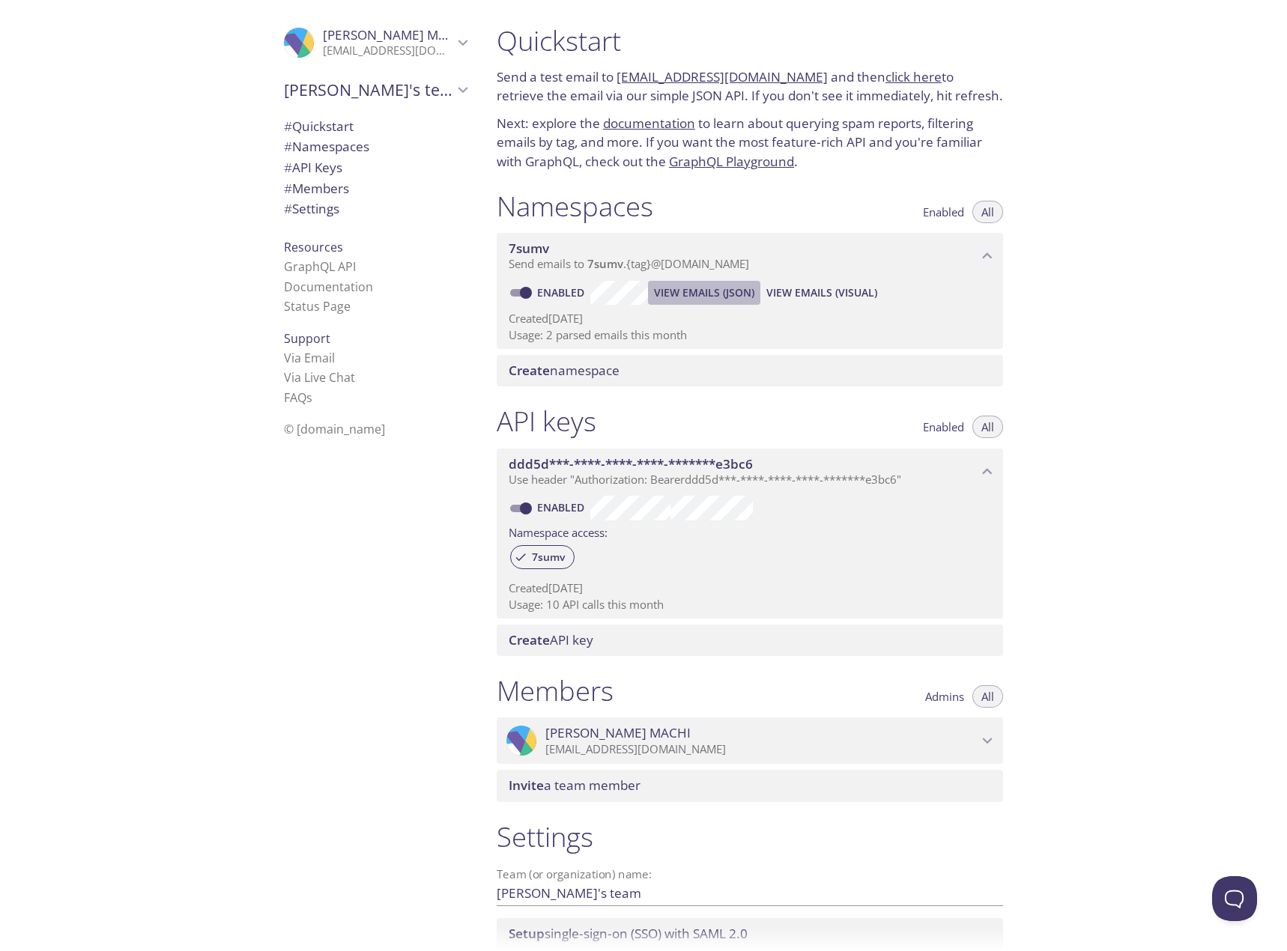
click at [690, 282] on button "View Emails (JSON)" at bounding box center [704, 293] width 112 height 24
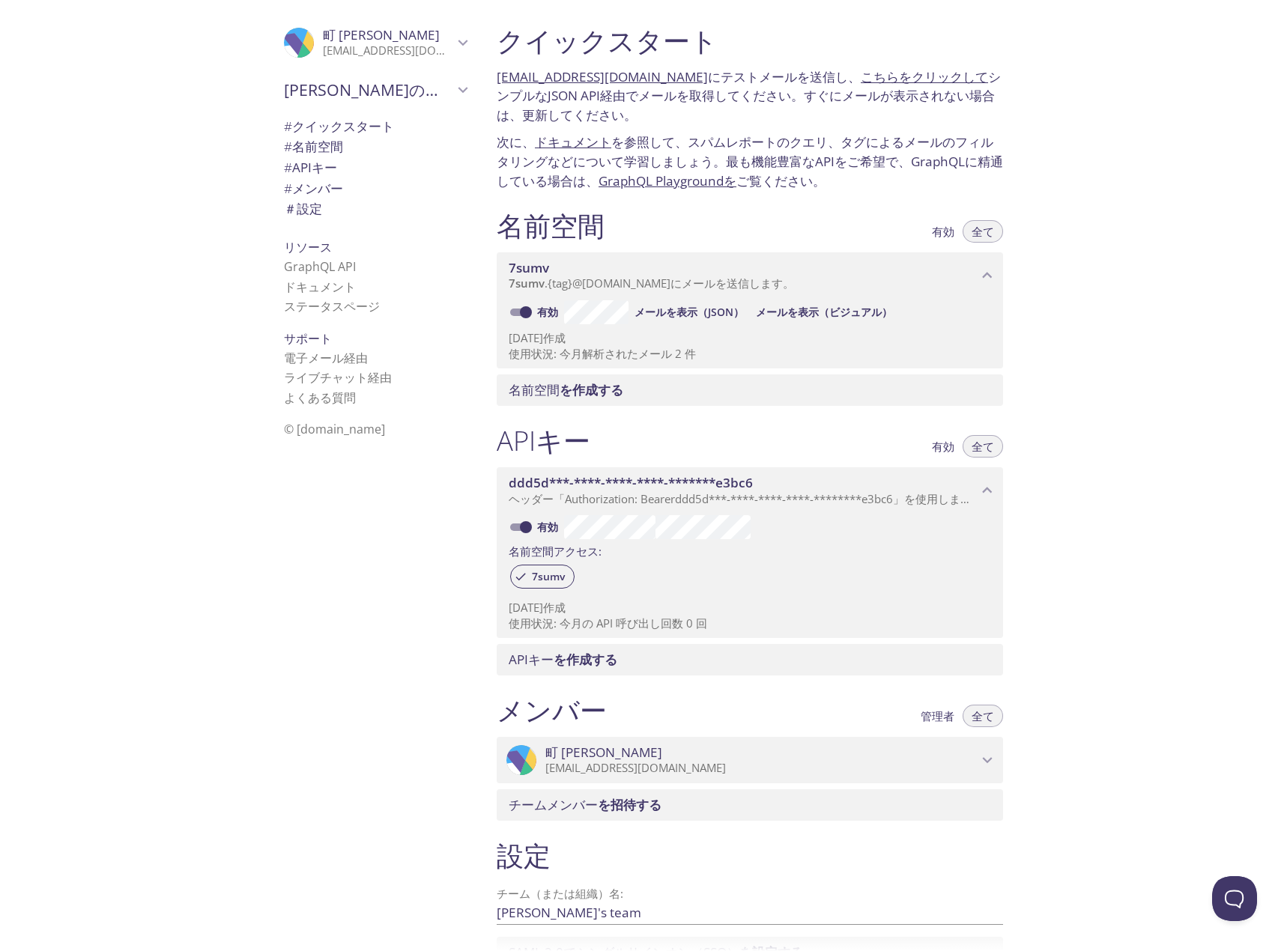
click at [882, 78] on font "こちらをクリックして" at bounding box center [923, 76] width 127 height 17
drag, startPoint x: 558, startPoint y: 356, endPoint x: 714, endPoint y: 351, distance: 156.6
click at [714, 351] on p "使用状況: 今月解析されたメール 2 件" at bounding box center [749, 354] width 482 height 16
click at [786, 312] on font "メールを表示（ビジュアル）" at bounding box center [824, 312] width 136 height 14
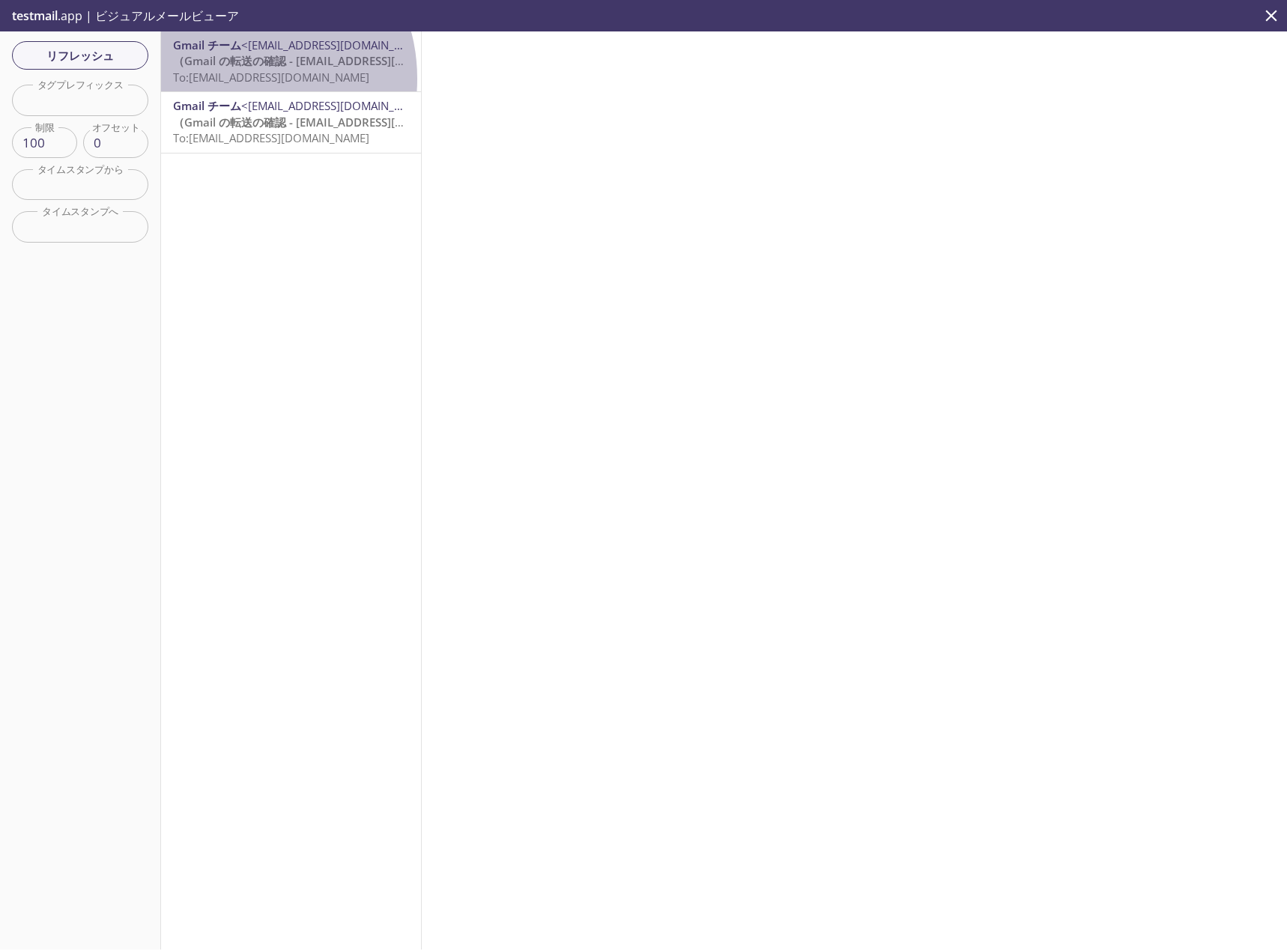
click at [234, 79] on font "7sumv@inbox.testmail.app" at bounding box center [279, 77] width 180 height 15
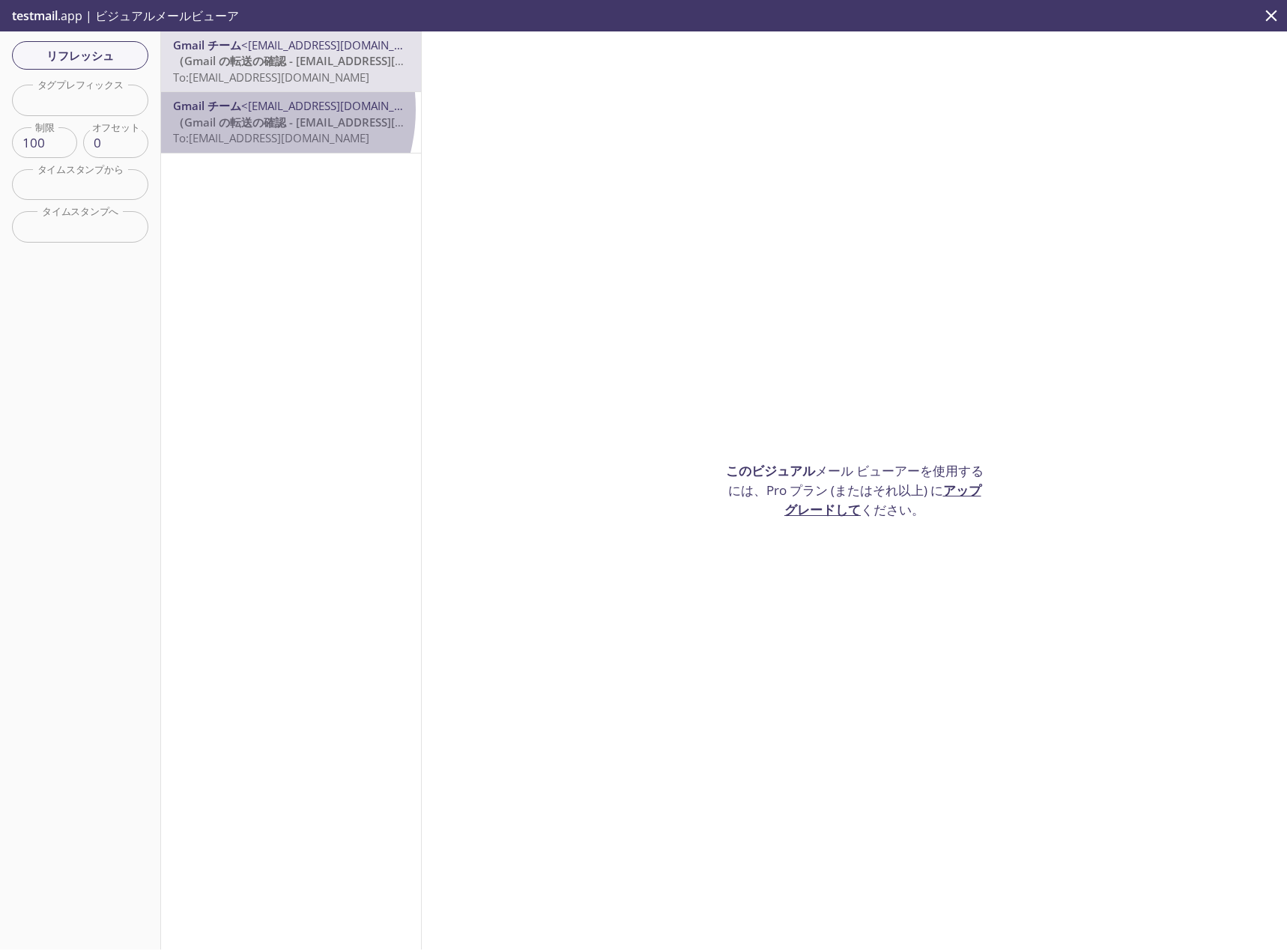
click at [235, 109] on font "Gmail チーム" at bounding box center [207, 105] width 68 height 15
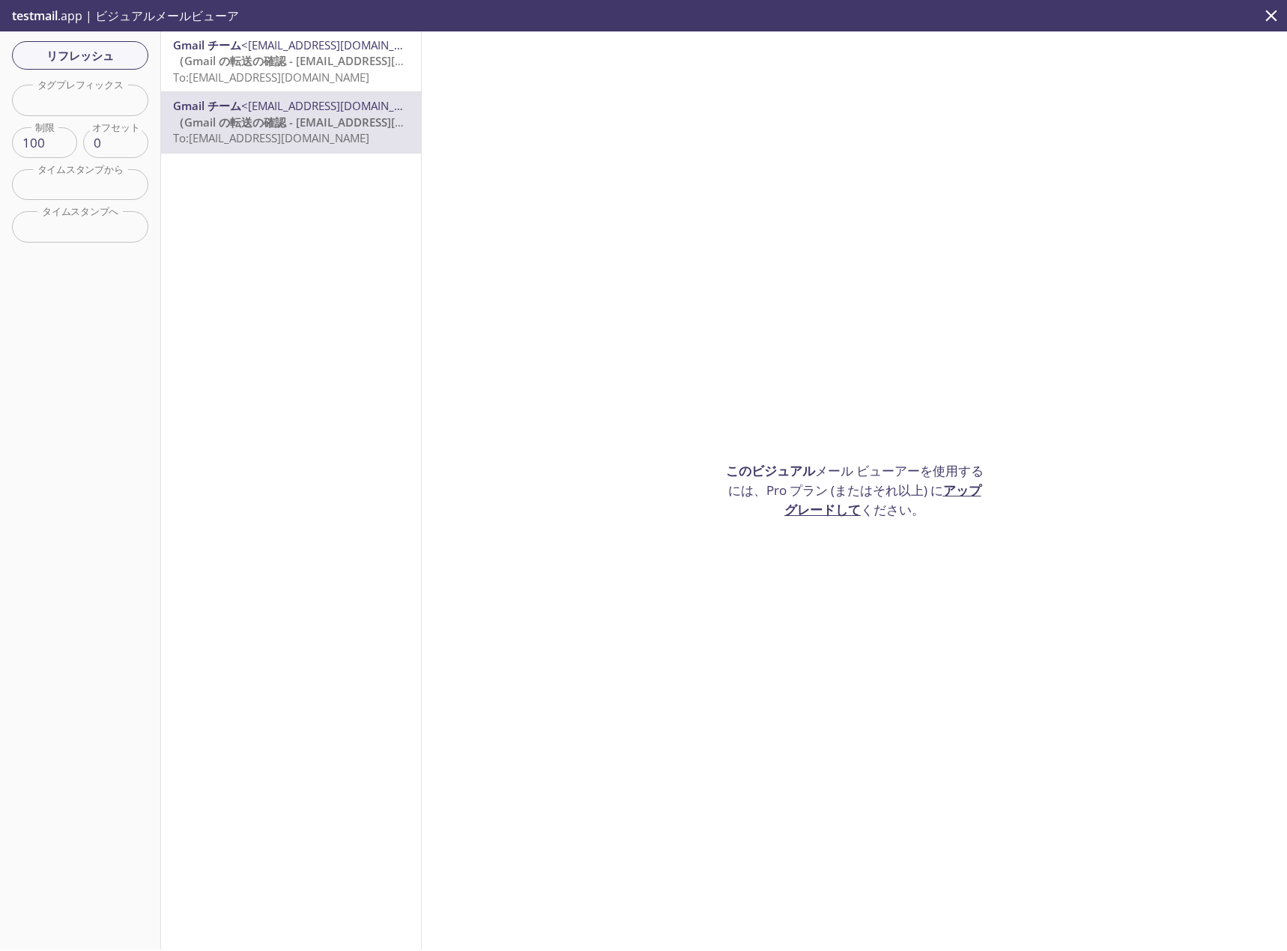
click at [798, 511] on font "アップグレードして" at bounding box center [882, 500] width 197 height 37
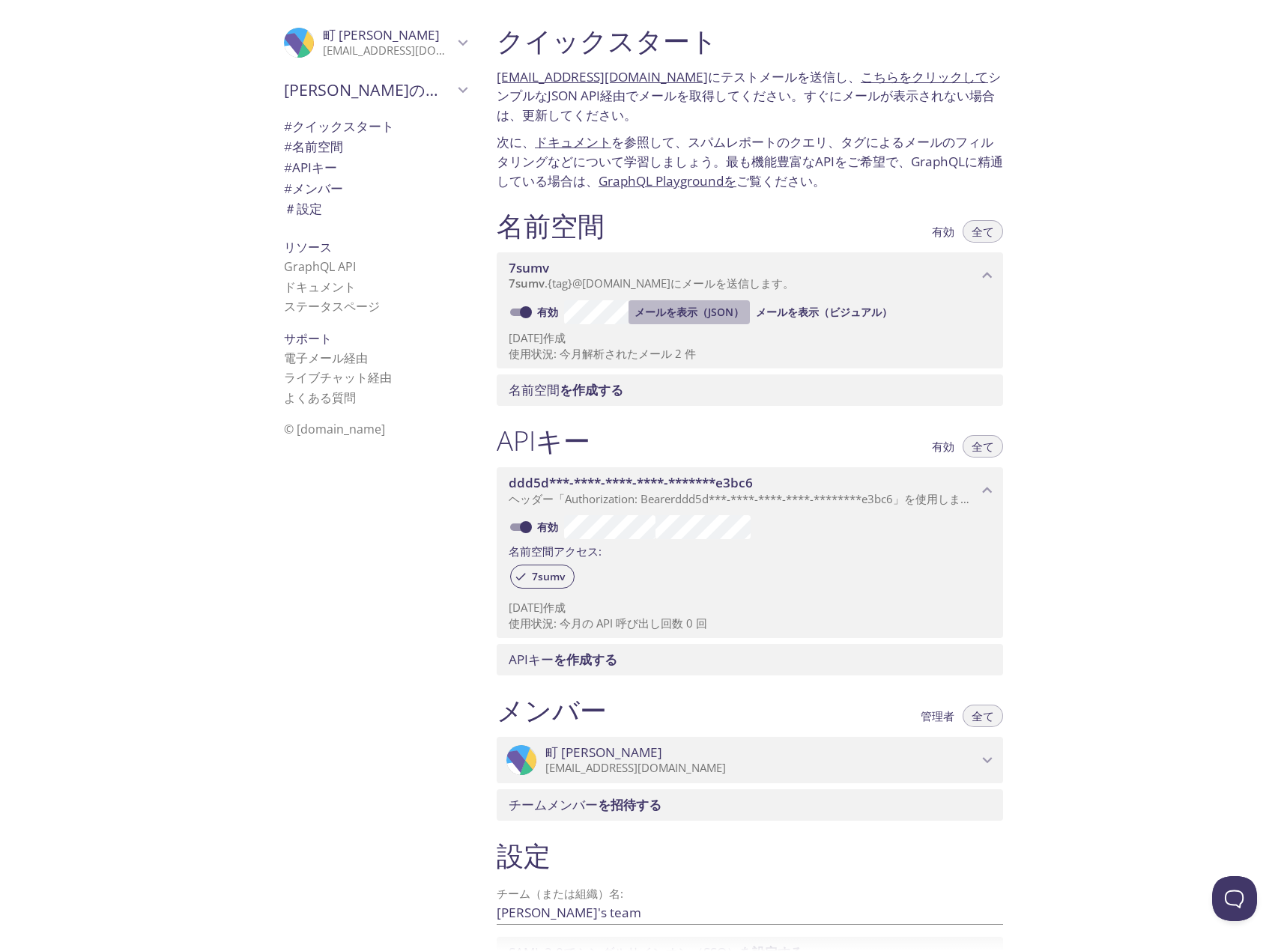
click at [699, 312] on font "メールを表示（JSON）" at bounding box center [688, 312] width 109 height 14
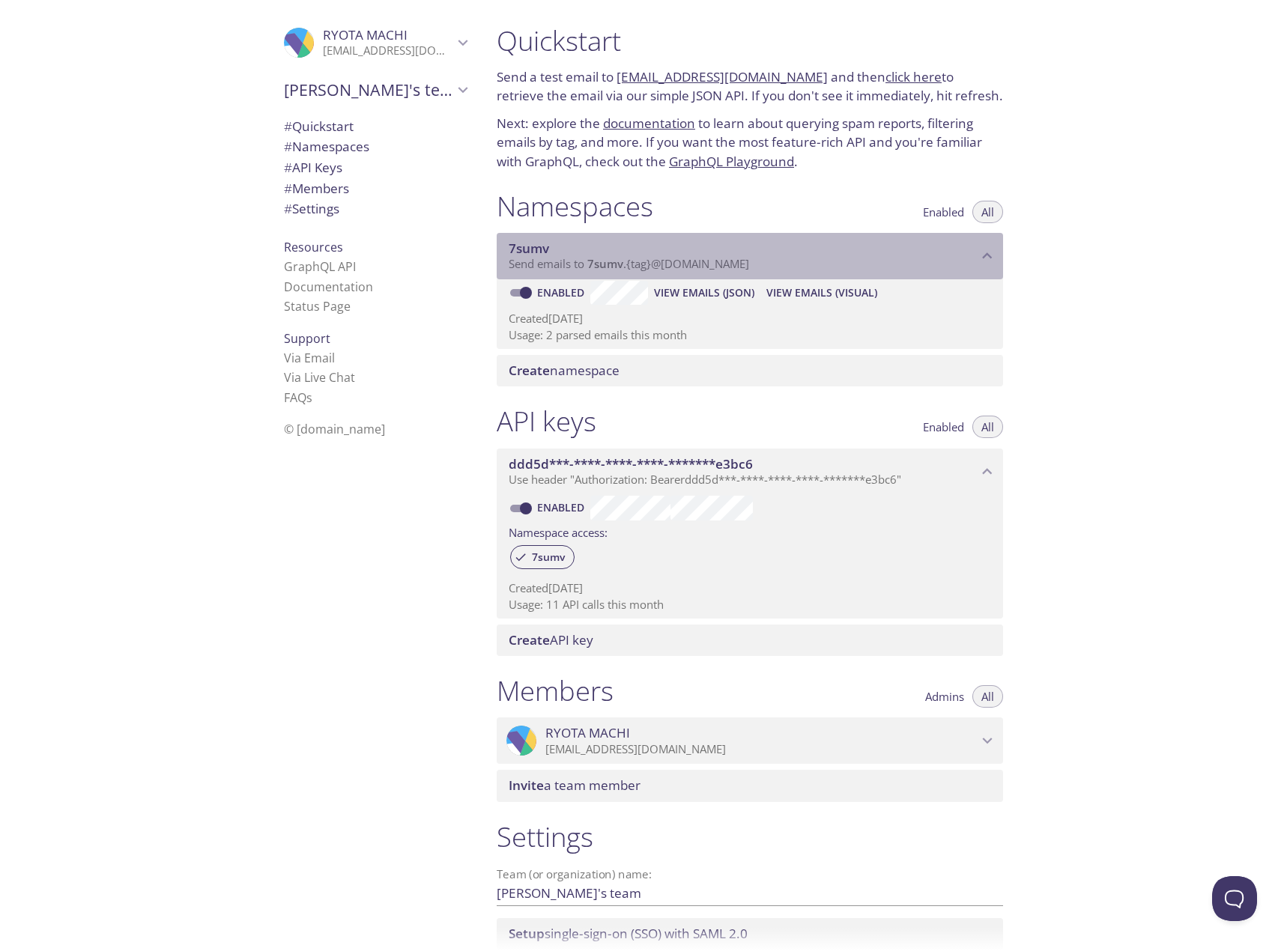
drag, startPoint x: 590, startPoint y: 264, endPoint x: 761, endPoint y: 264, distance: 170.7
click at [761, 264] on p "Send emails to 7sumv . {tag} @[DOMAIN_NAME]" at bounding box center [742, 264] width 469 height 15
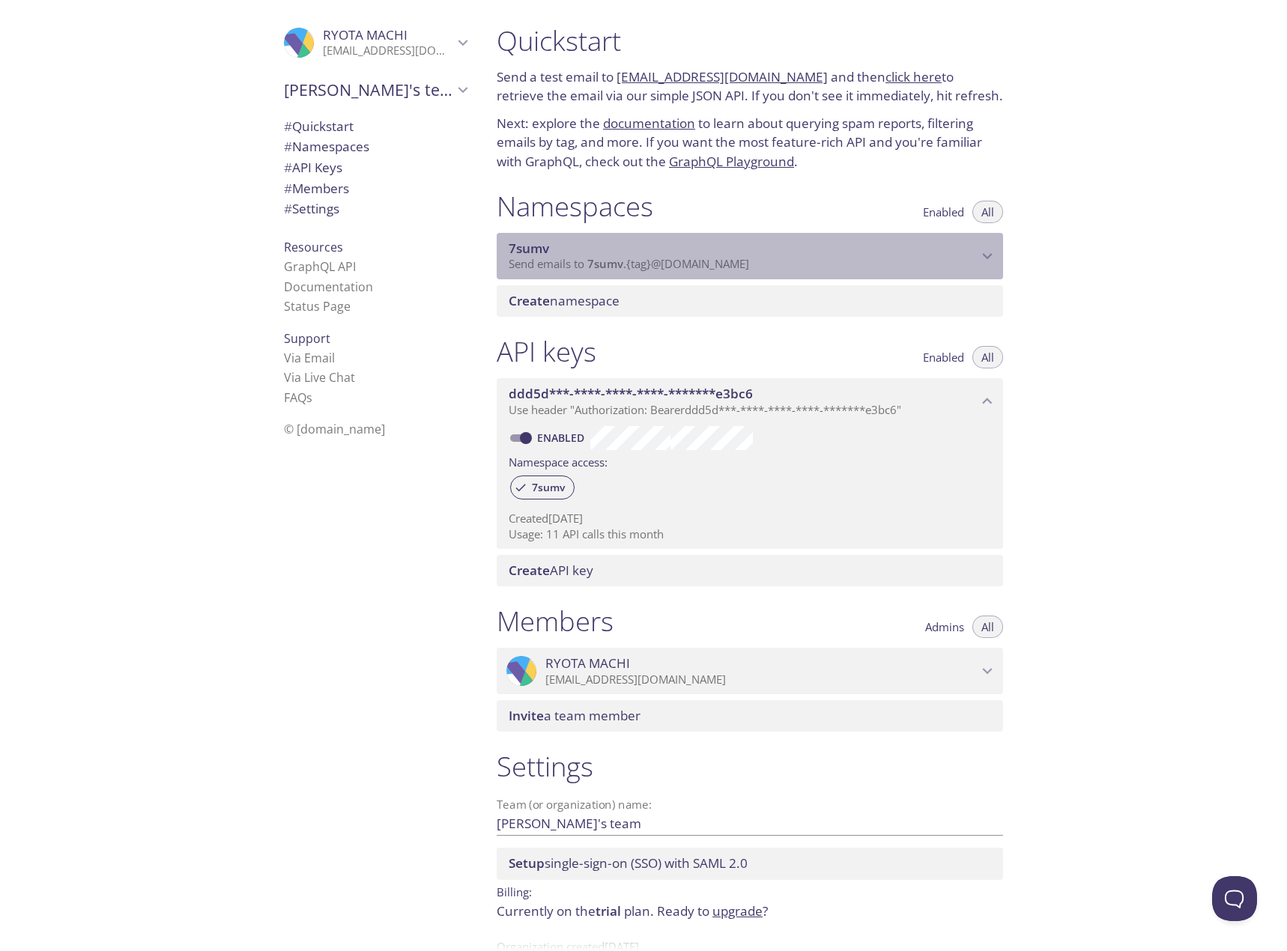
click at [768, 253] on span "7sumv" at bounding box center [742, 248] width 469 height 16
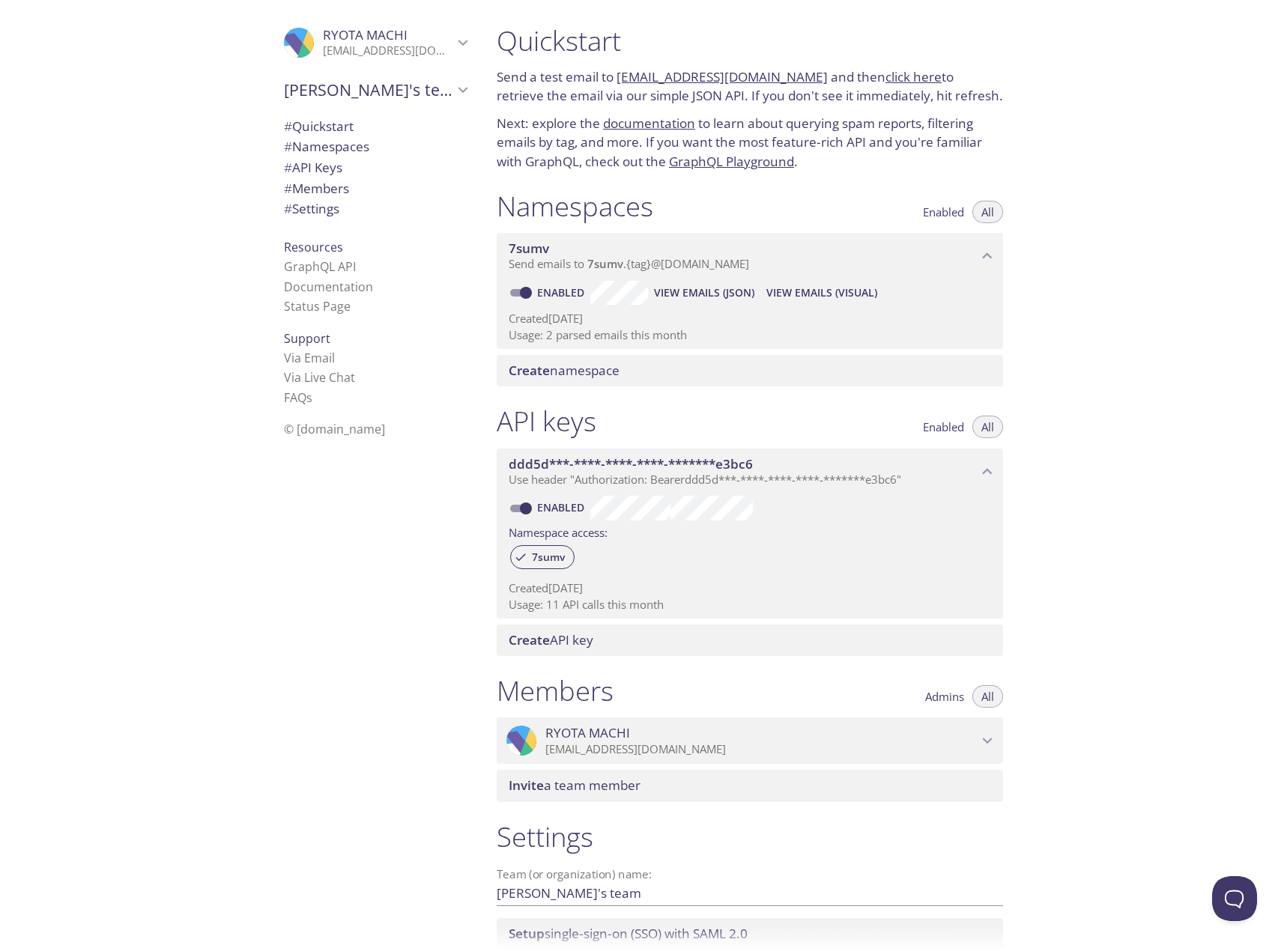
drag, startPoint x: 614, startPoint y: 75, endPoint x: 807, endPoint y: 76, distance: 193.2
click at [807, 76] on p "Send a test email to [EMAIL_ADDRESS][DOMAIN_NAME] and then click here to retrie…" at bounding box center [749, 86] width 506 height 38
copy p "[EMAIL_ADDRESS][DOMAIN_NAME]"
click at [781, 288] on span "View Emails (Visual)" at bounding box center [821, 293] width 111 height 18
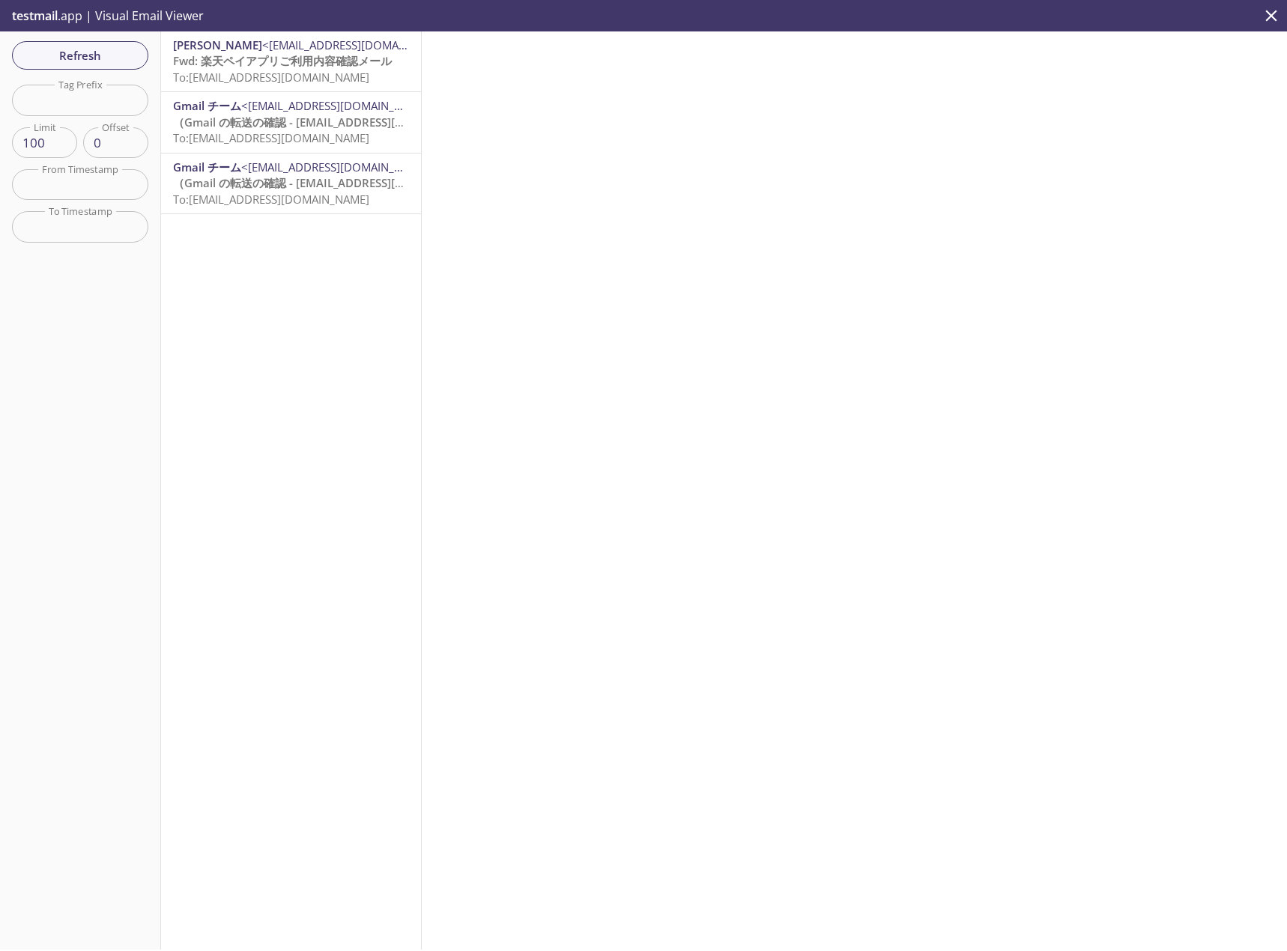
click at [244, 74] on span "To: 7sumv@inbox.testmail.app" at bounding box center [271, 77] width 196 height 15
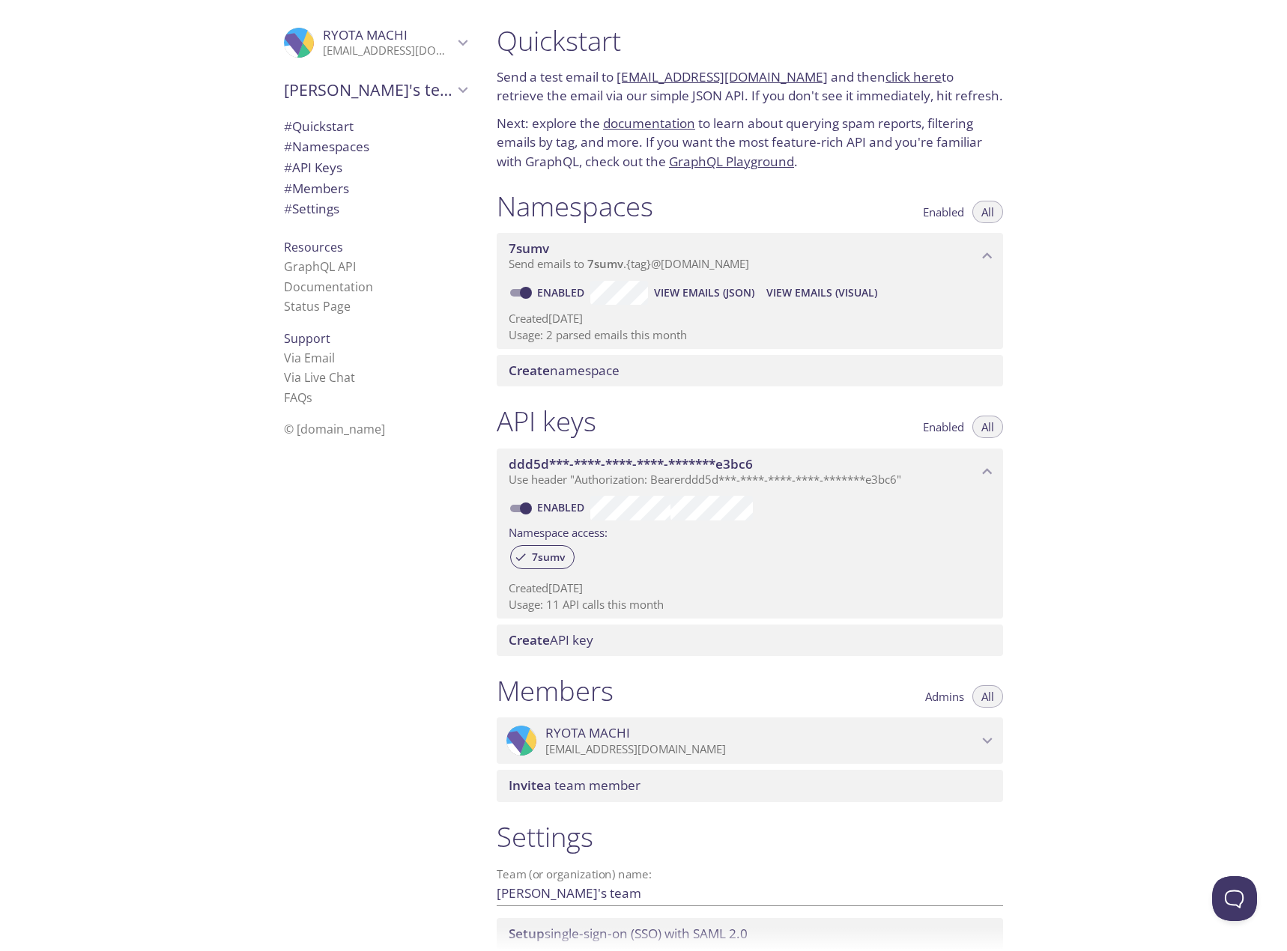
click at [560, 374] on span "Create namespace" at bounding box center [563, 370] width 111 height 17
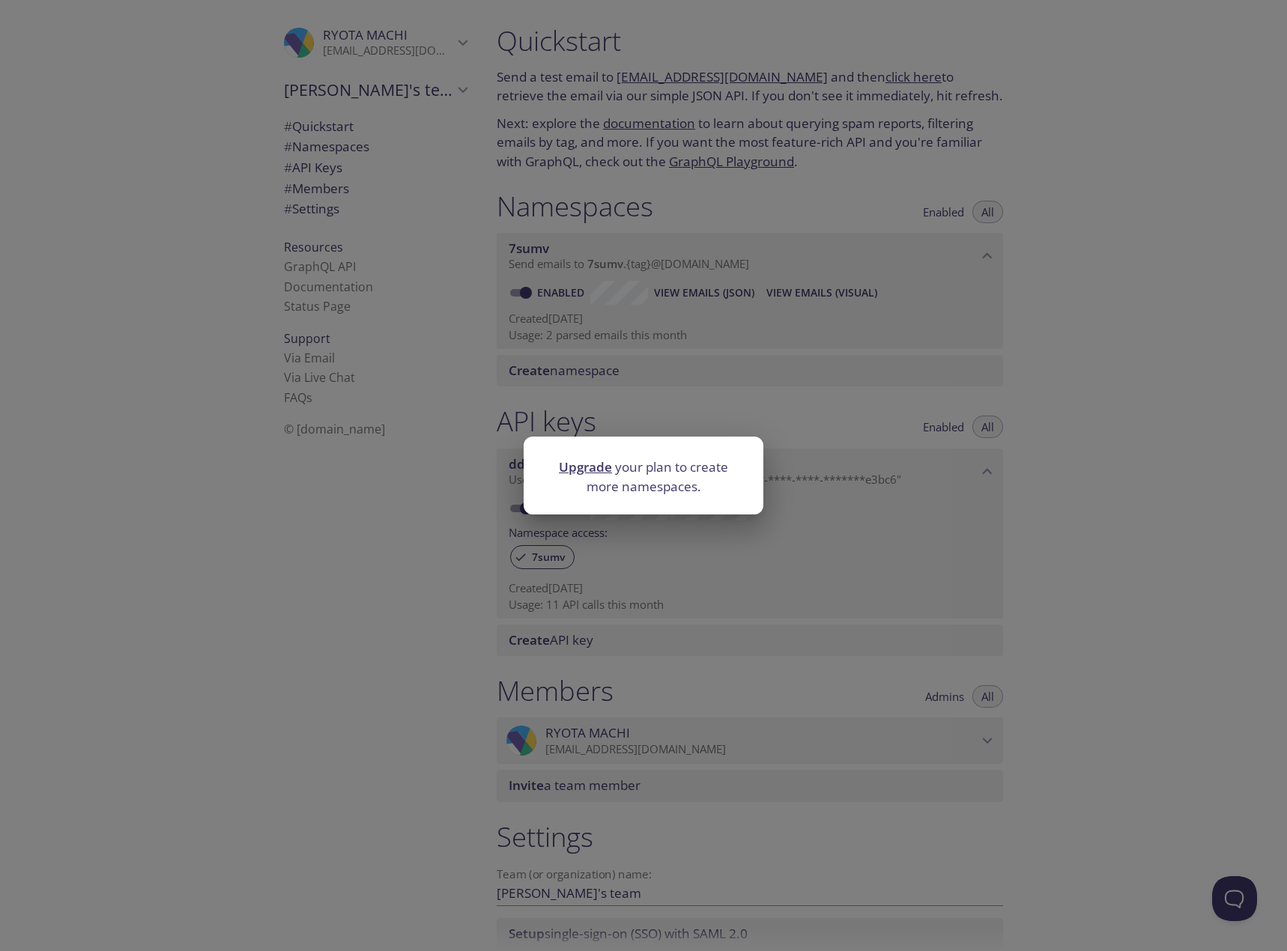
click at [1078, 403] on div "Upgrade your plan to create more namespaces." at bounding box center [643, 475] width 1287 height 951
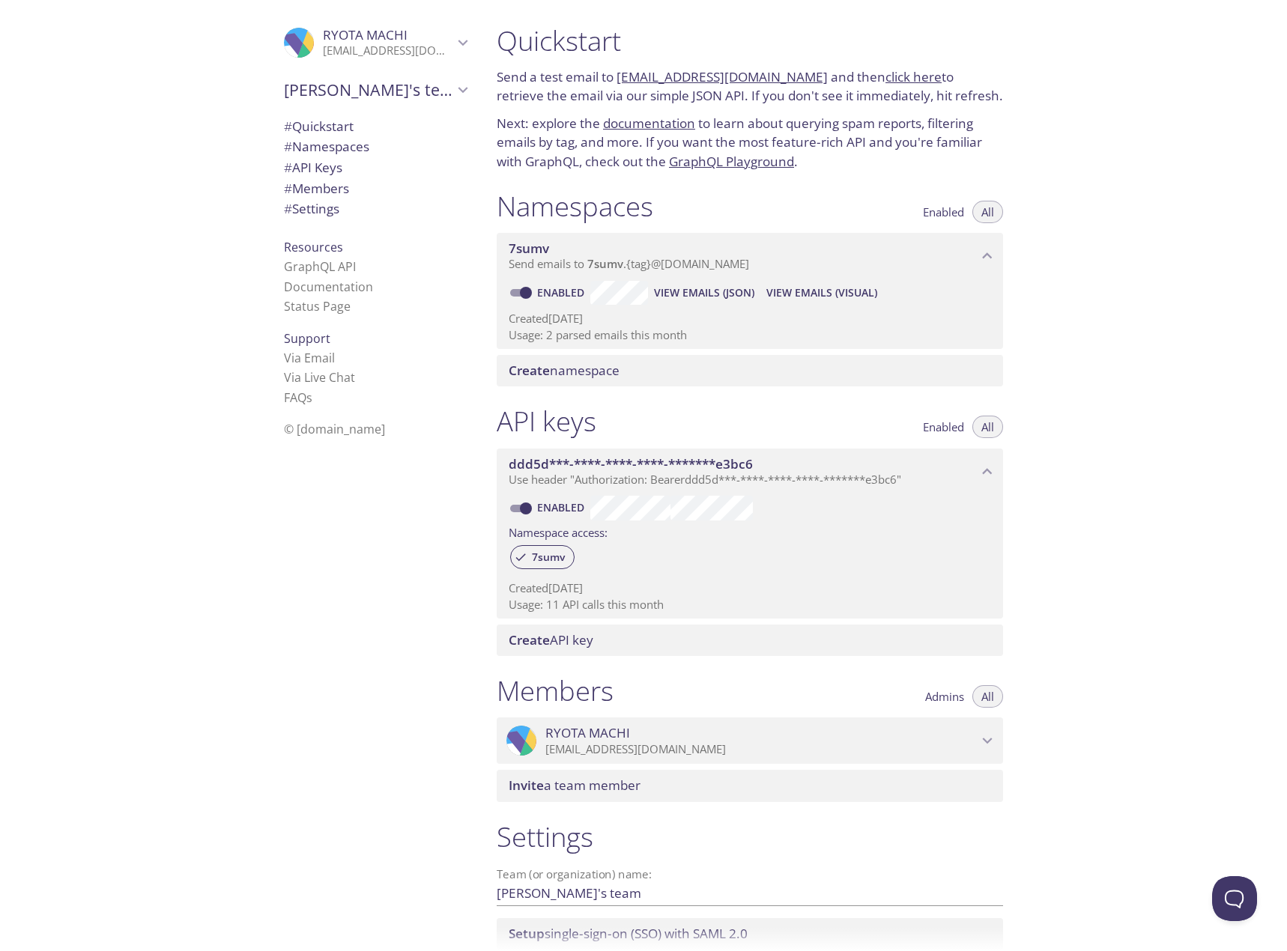
drag, startPoint x: 616, startPoint y: 73, endPoint x: 806, endPoint y: 72, distance: 190.2
click at [806, 72] on p "Send a test email to [EMAIL_ADDRESS][DOMAIN_NAME] and then click here to retrie…" at bounding box center [749, 86] width 506 height 38
copy p "[EMAIL_ADDRESS][DOMAIN_NAME]"
click at [368, 538] on div ".cls-1 { fill: #6d5ca8; } .cls-2 { fill: #3fc191; } .cls-3 { fill: #3b4752; } .…" at bounding box center [372, 475] width 225 height 951
click at [791, 292] on span "View Emails (Visual)" at bounding box center [821, 293] width 111 height 18
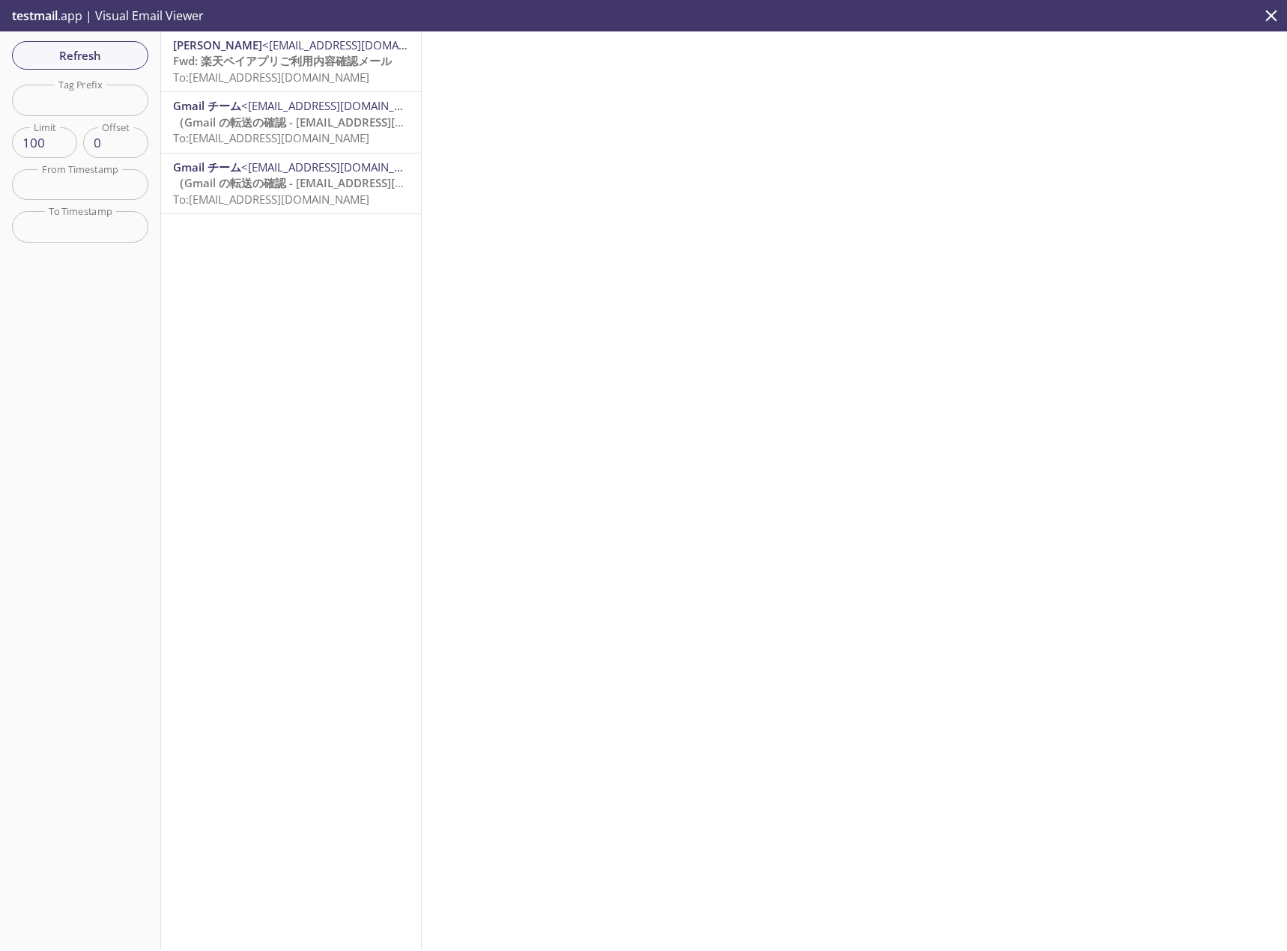
click at [291, 66] on span "Fwd: 楽天ペイアプリご利用内容確認メール" at bounding box center [282, 60] width 219 height 15
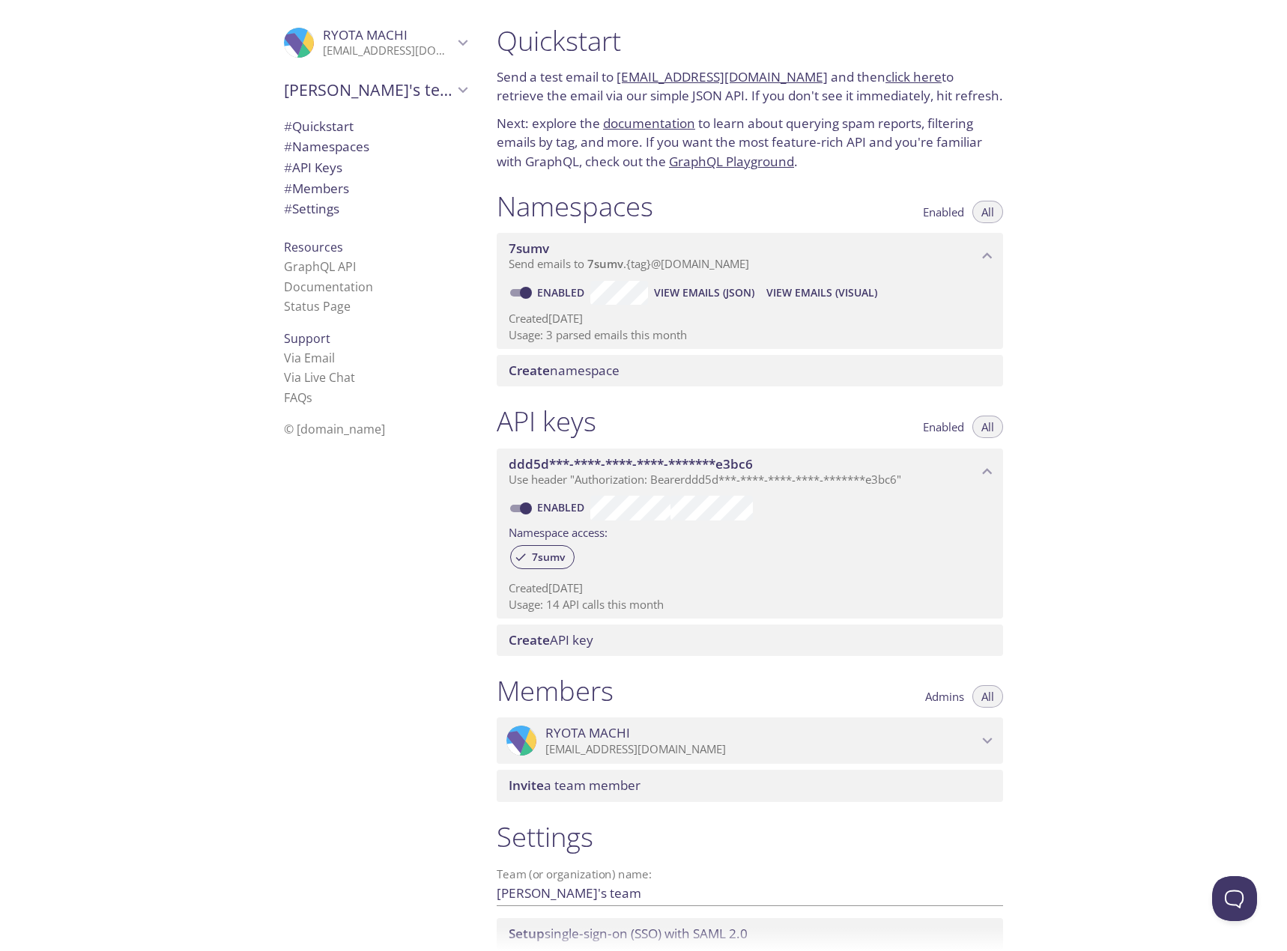
drag, startPoint x: 614, startPoint y: 75, endPoint x: 775, endPoint y: 68, distance: 161.1
click at [805, 70] on p "Send a test email to [EMAIL_ADDRESS][DOMAIN_NAME] and then click here to retrie…" at bounding box center [749, 86] width 506 height 38
copy p "[EMAIL_ADDRESS][DOMAIN_NAME]"
click at [812, 285] on span "View Emails (Visual)" at bounding box center [821, 293] width 111 height 18
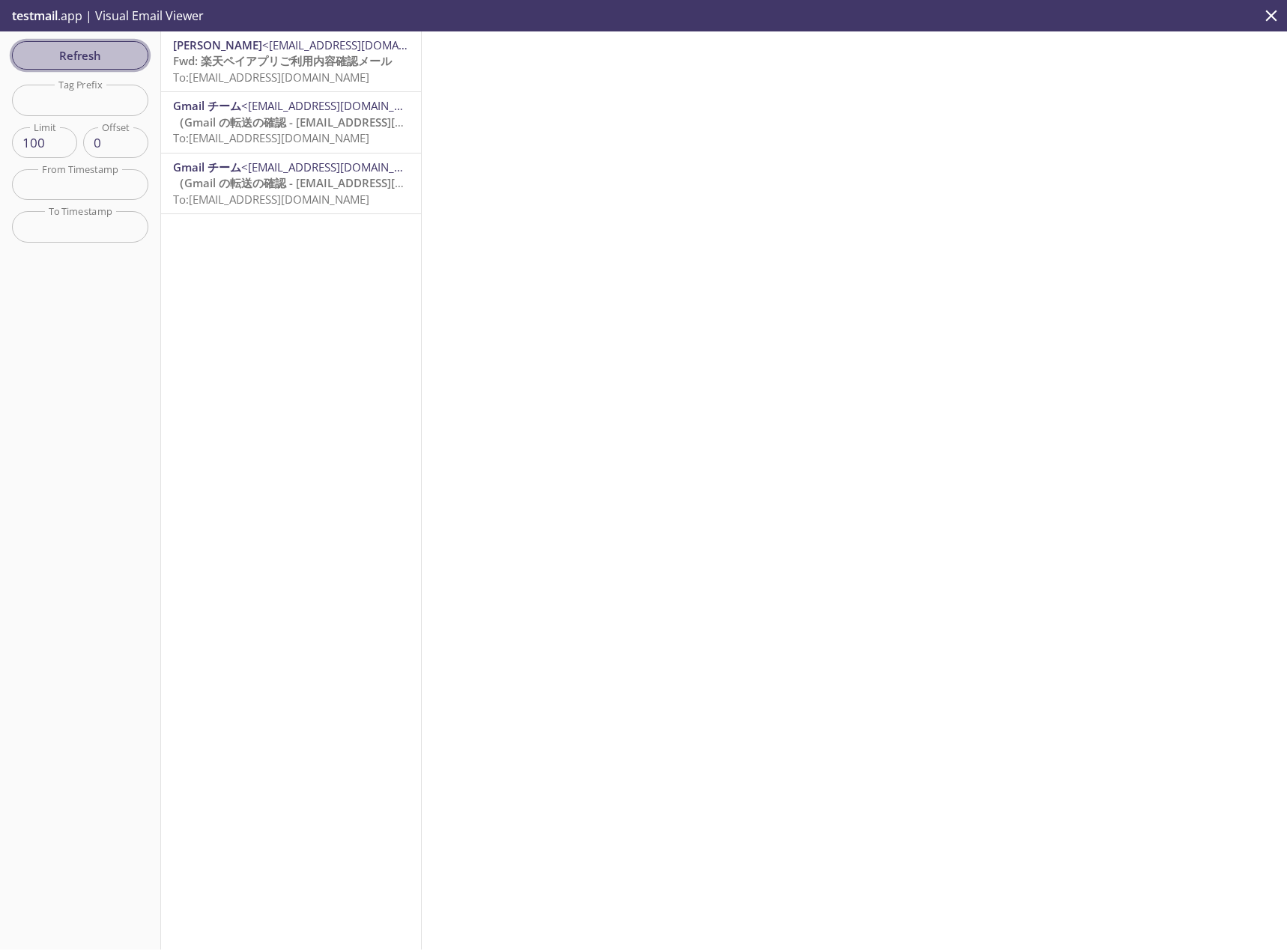
click at [67, 67] on button "Refresh" at bounding box center [80, 55] width 136 height 28
click at [67, 66] on button "Refresh" at bounding box center [80, 55] width 136 height 28
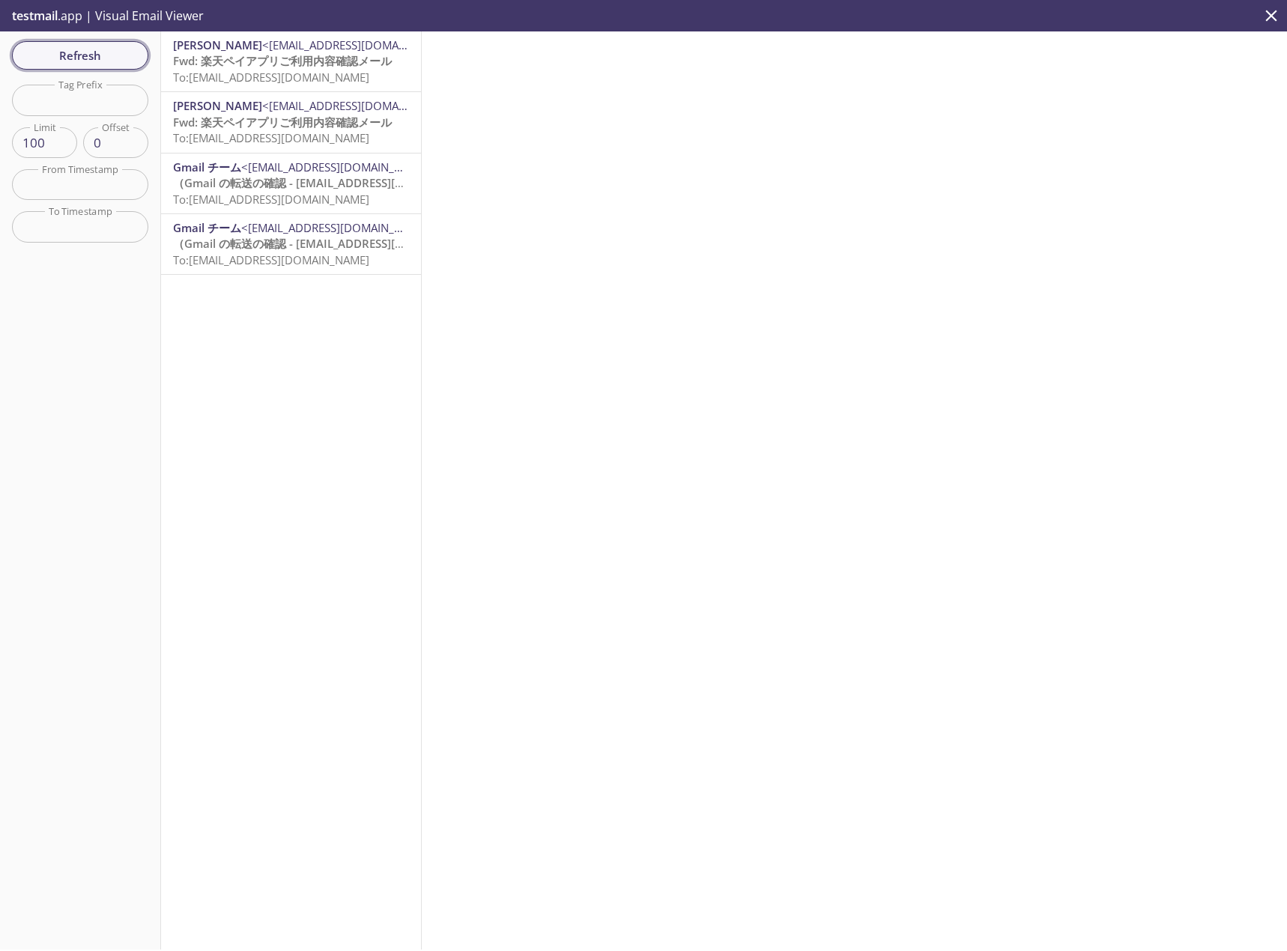
click at [67, 66] on button "Refresh" at bounding box center [80, 55] width 136 height 28
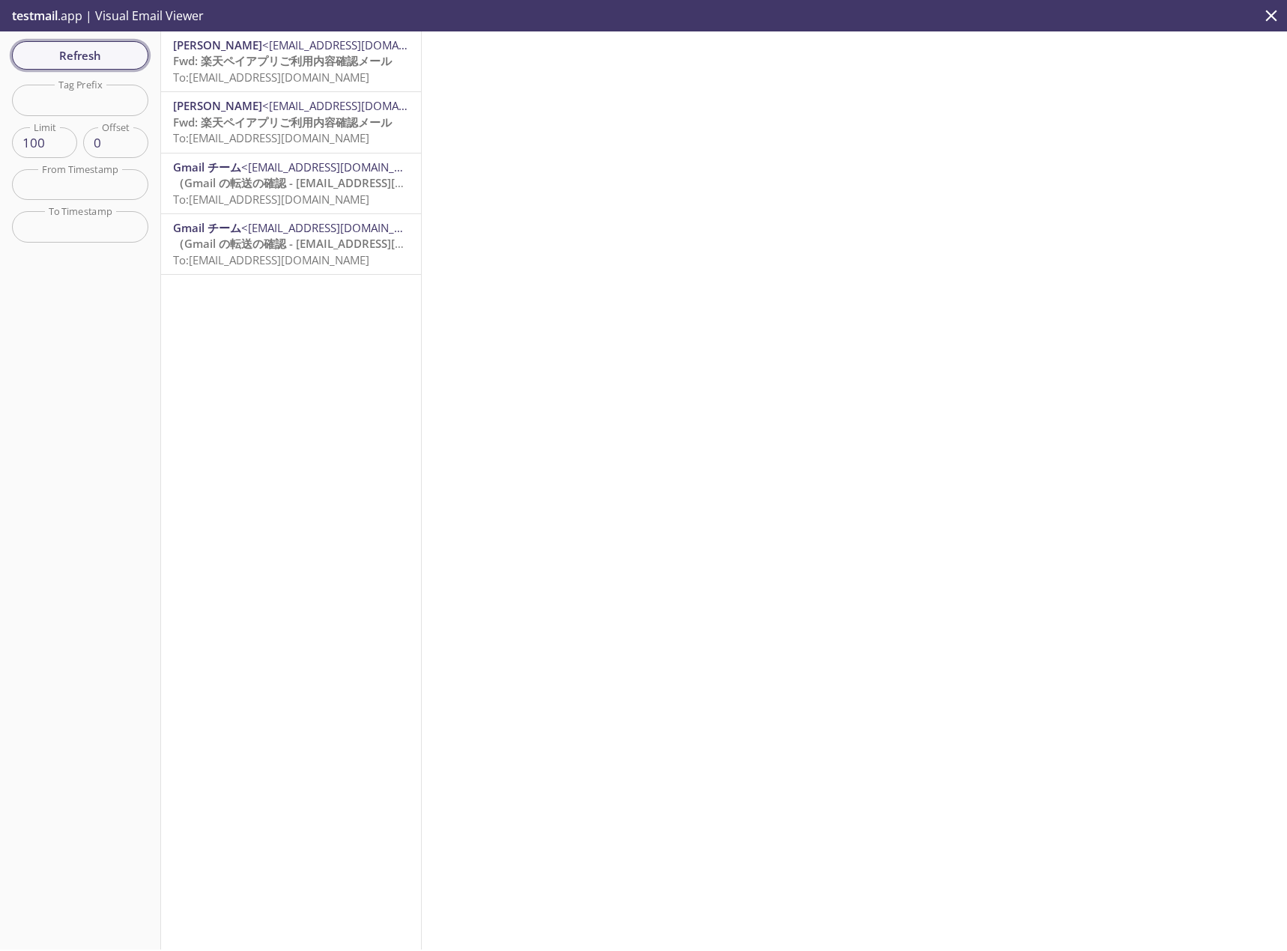
click at [67, 66] on button "Refresh" at bounding box center [80, 55] width 136 height 28
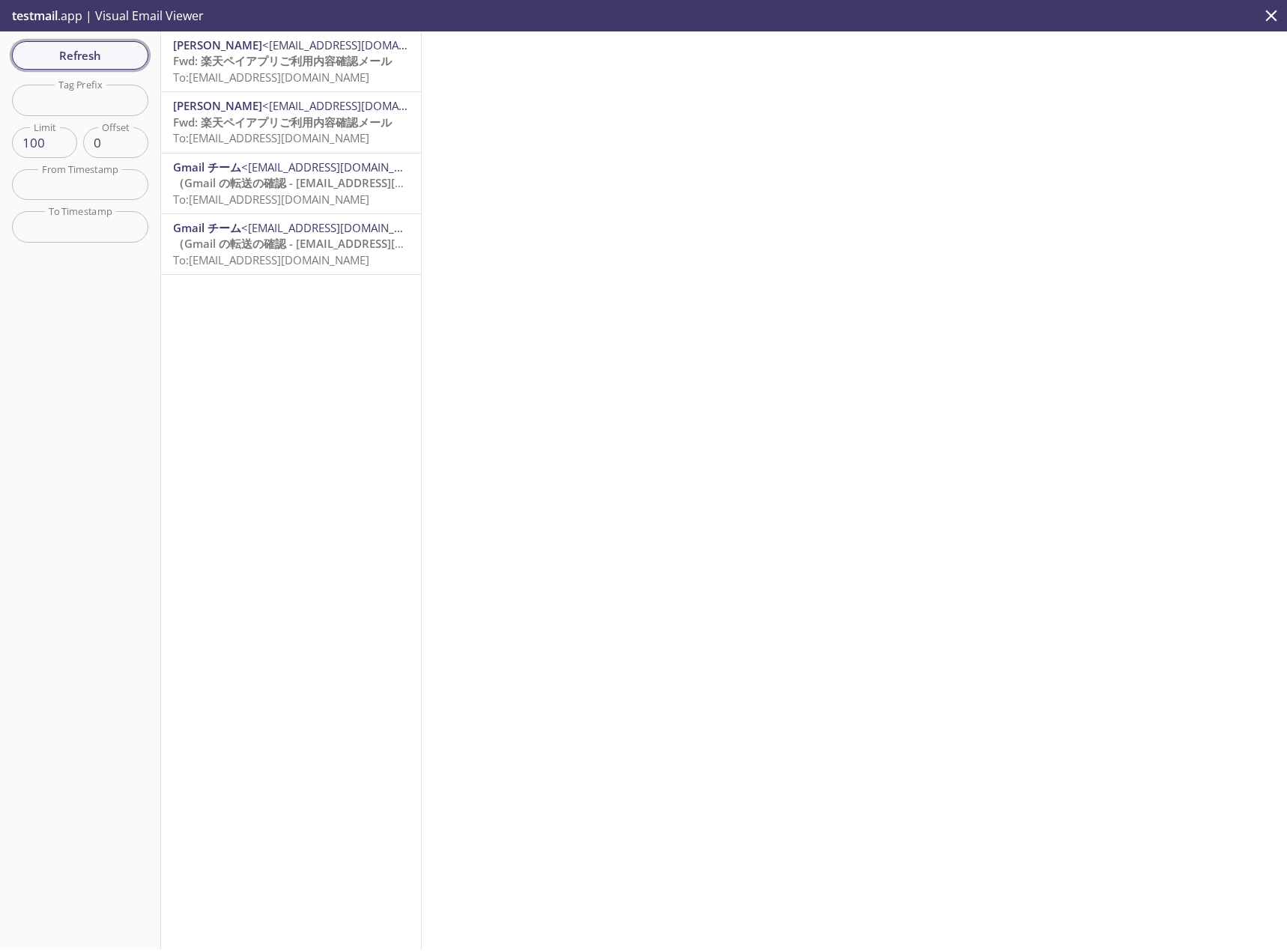
click at [67, 66] on button "Refresh" at bounding box center [80, 55] width 136 height 28
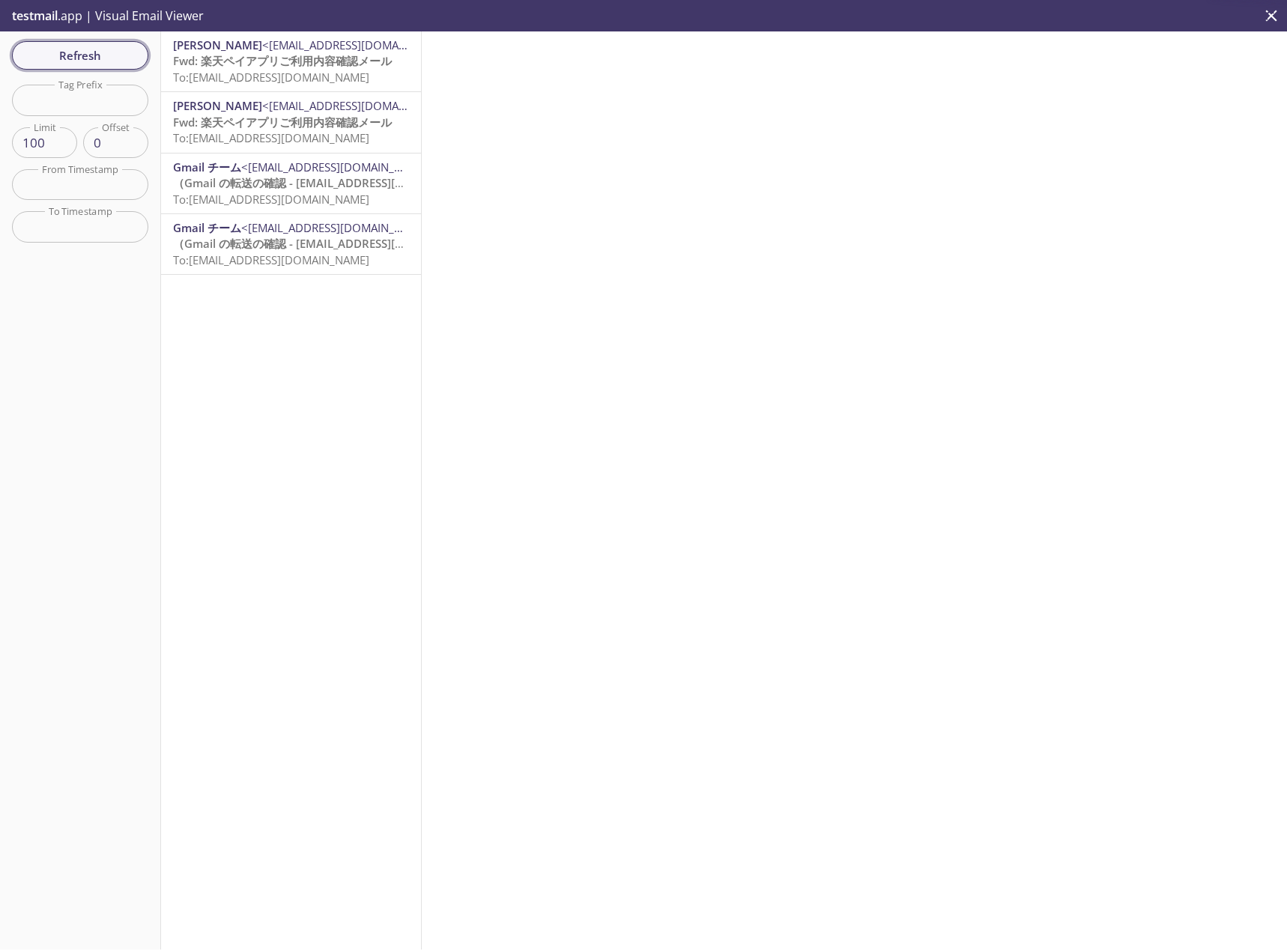
click at [67, 66] on button "Refresh" at bounding box center [80, 55] width 136 height 28
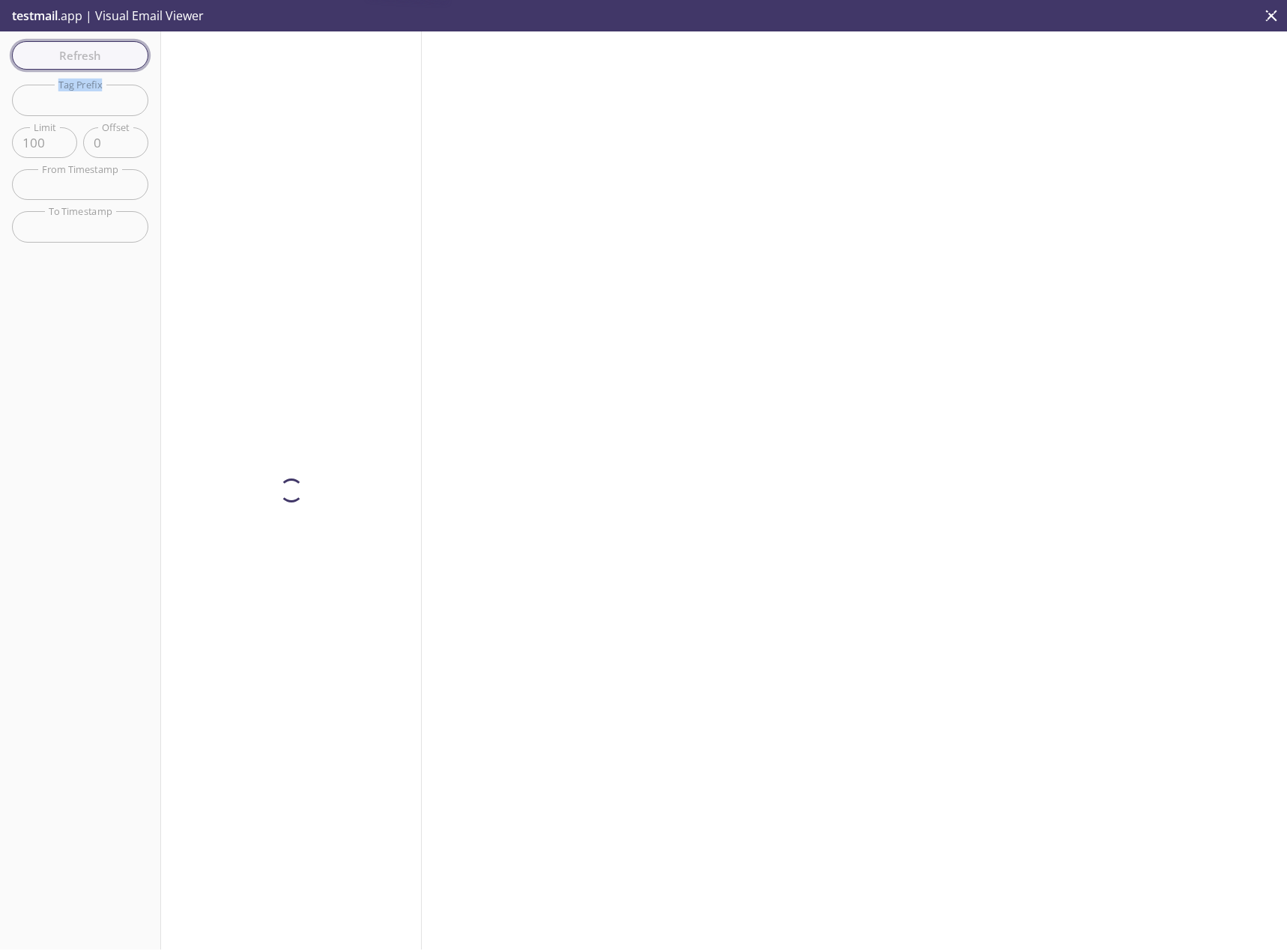
click at [67, 66] on div "Refresh Filters Tag Prefix Tag Prefix Limit 100 Limit Offset 0 Offset From Time…" at bounding box center [80, 490] width 161 height 918
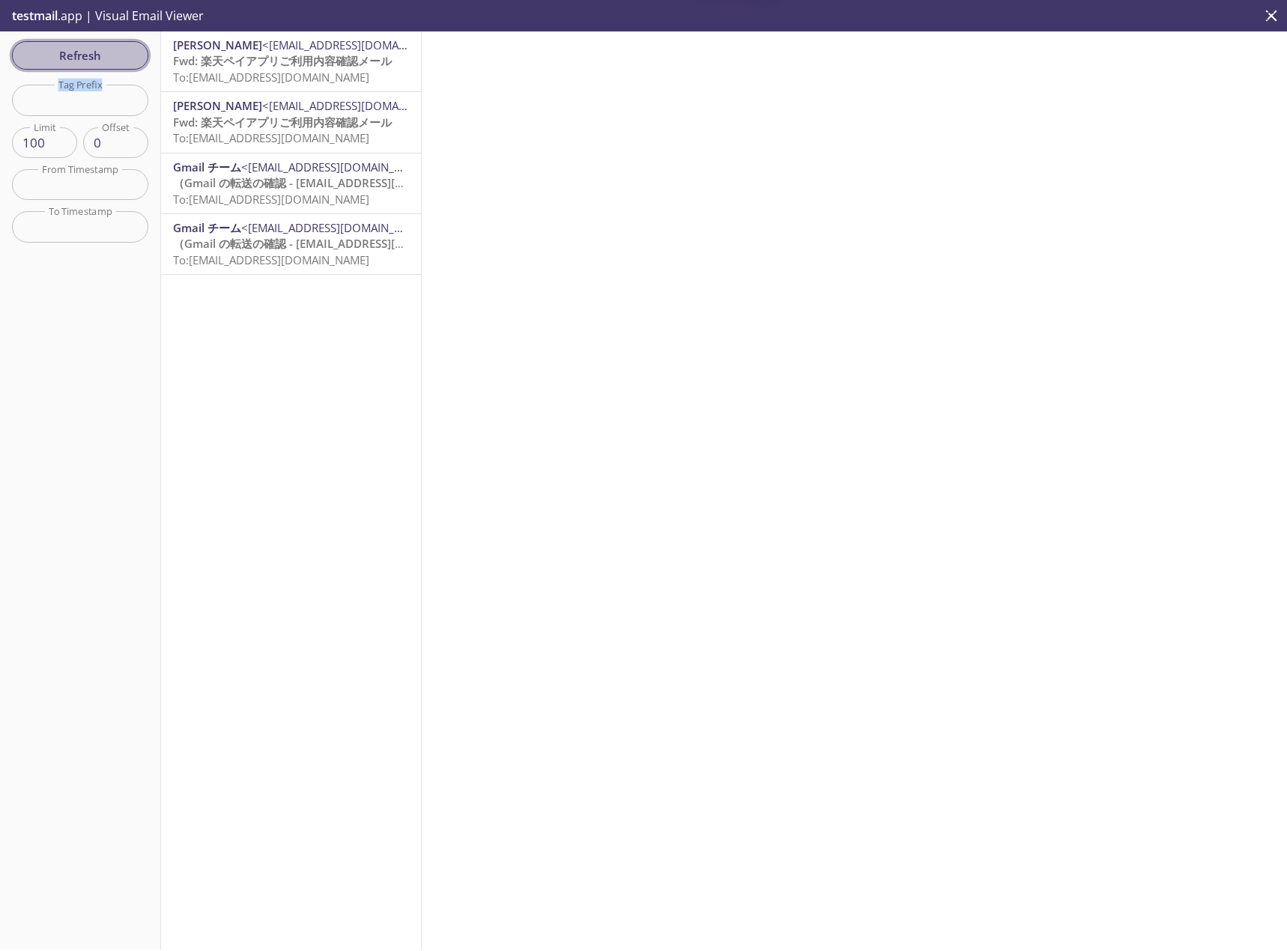
click at [67, 66] on button "Refresh" at bounding box center [80, 55] width 136 height 28
click at [222, 318] on div "[PERSON_NAME] <[EMAIL_ADDRESS][DOMAIN_NAME]> Fwd: 楽天ペイアプリご利用内容確認メール To: [EMAIL_…" at bounding box center [291, 490] width 261 height 918
